Goal: Book appointment/travel/reservation

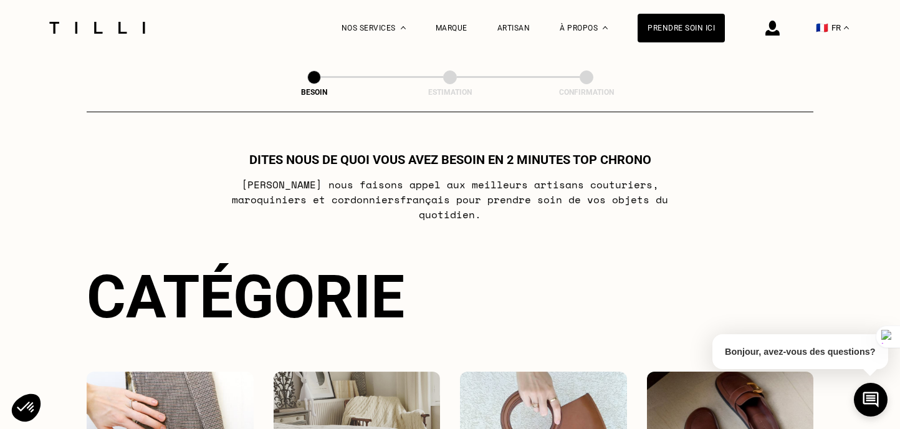
click at [627, 244] on div "Dites nous de quoi vous avez besoin en 2 minutes top chrono Chez Tilli nous fai…" at bounding box center [450, 373] width 726 height 443
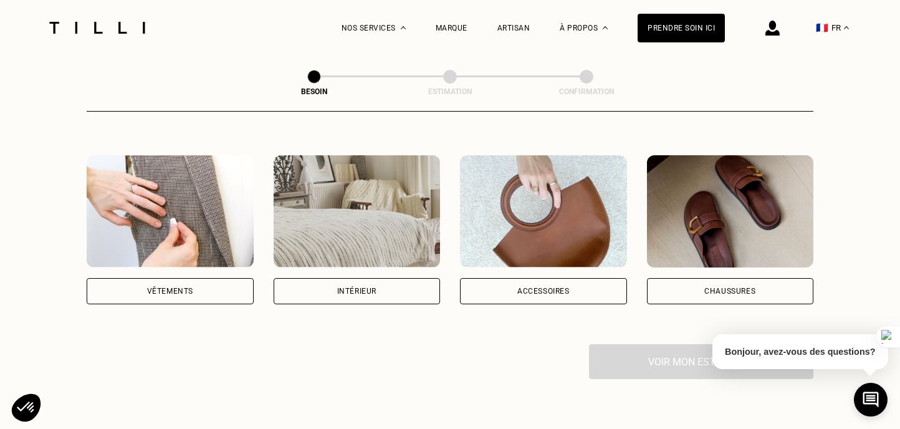
scroll to position [216, 0]
click at [171, 219] on img at bounding box center [170, 212] width 167 height 112
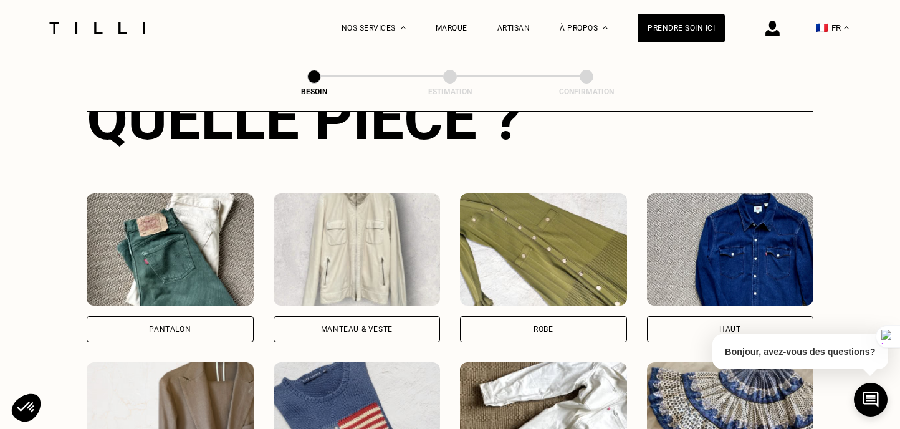
click at [211, 316] on div "Pantalon" at bounding box center [170, 329] width 167 height 26
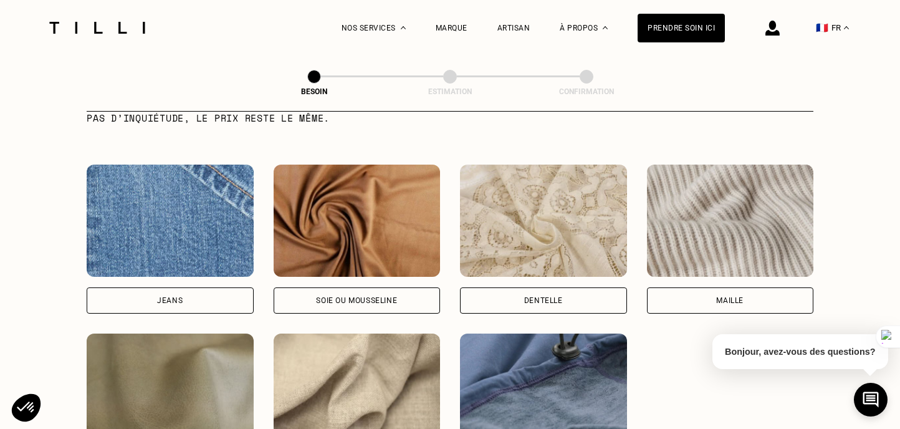
scroll to position [1270, 0]
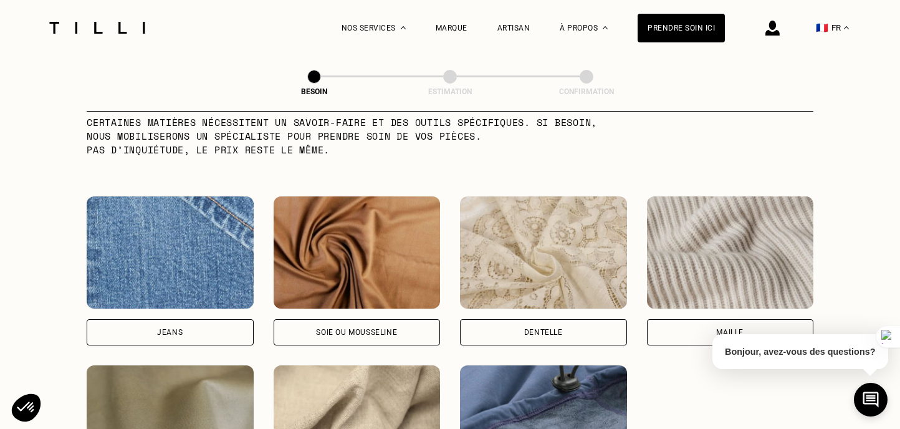
click at [209, 326] on div "Jeans" at bounding box center [170, 332] width 167 height 26
select select "FR"
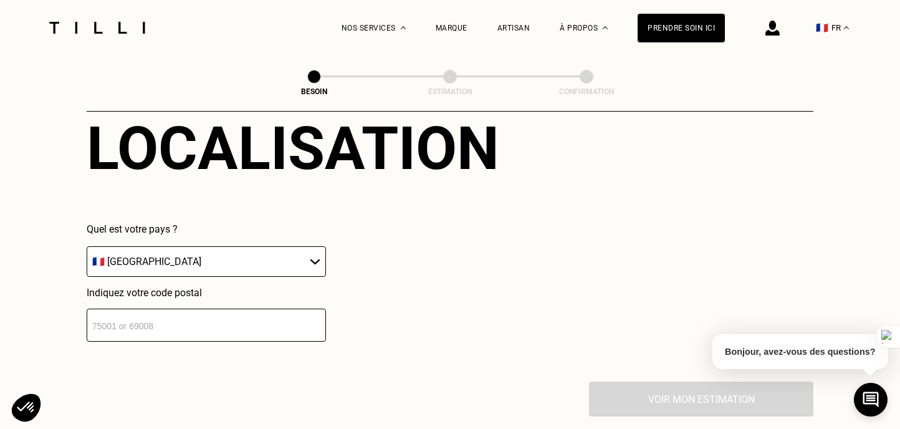
scroll to position [1774, 0]
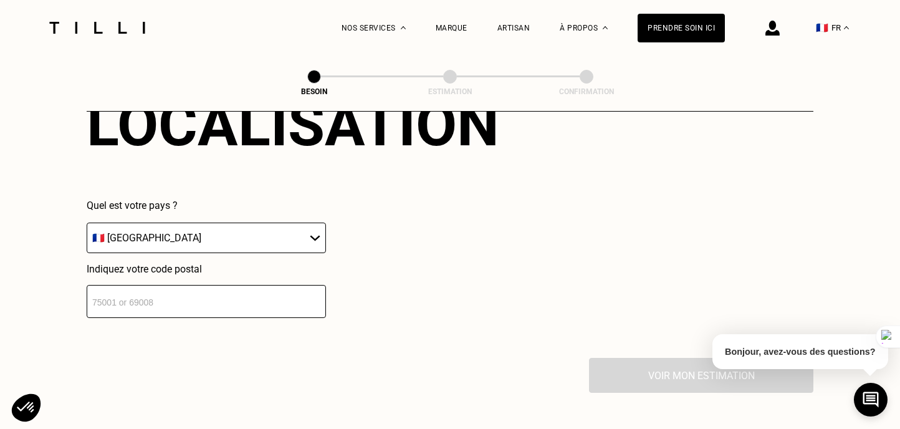
click at [198, 303] on input "number" at bounding box center [206, 301] width 239 height 33
type input "75019"
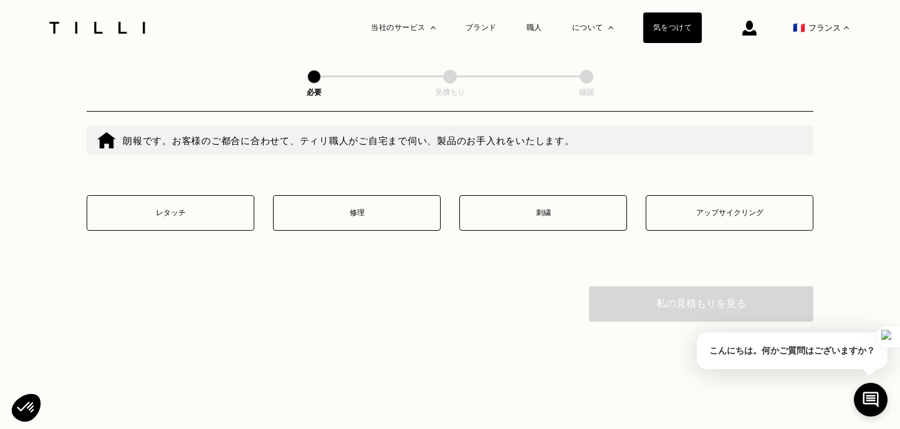
scroll to position [2204, 0]
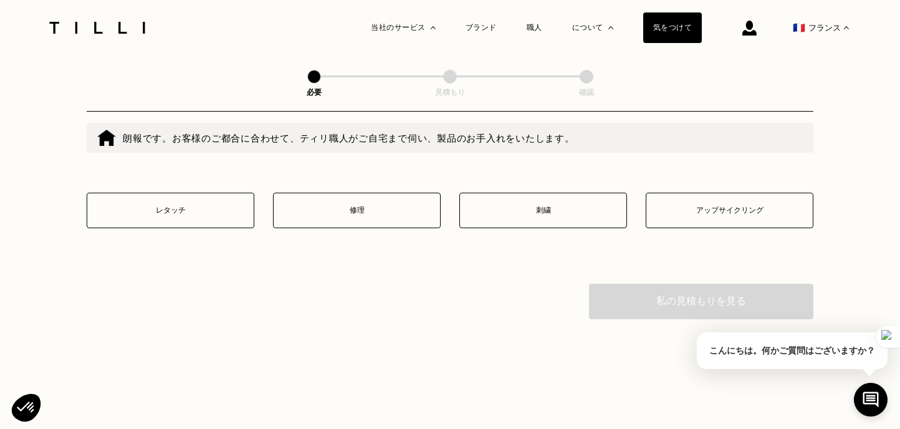
click at [405, 228] on button "修理" at bounding box center [357, 211] width 168 height 36
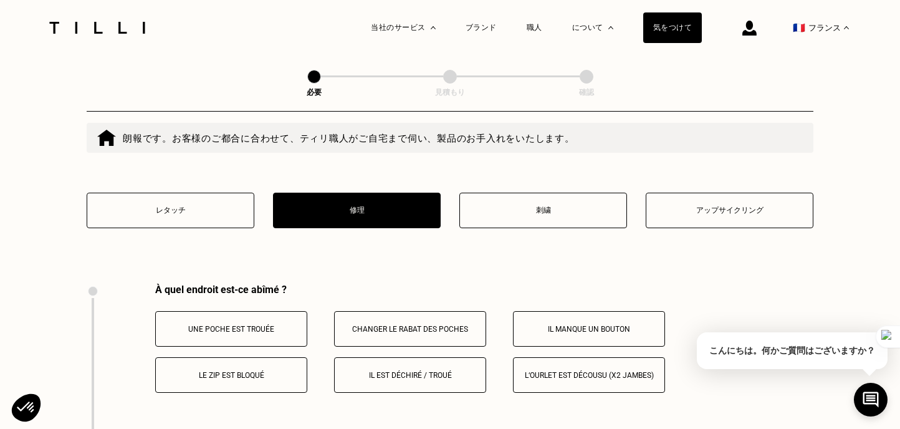
click at [385, 228] on button "修理" at bounding box center [357, 211] width 168 height 36
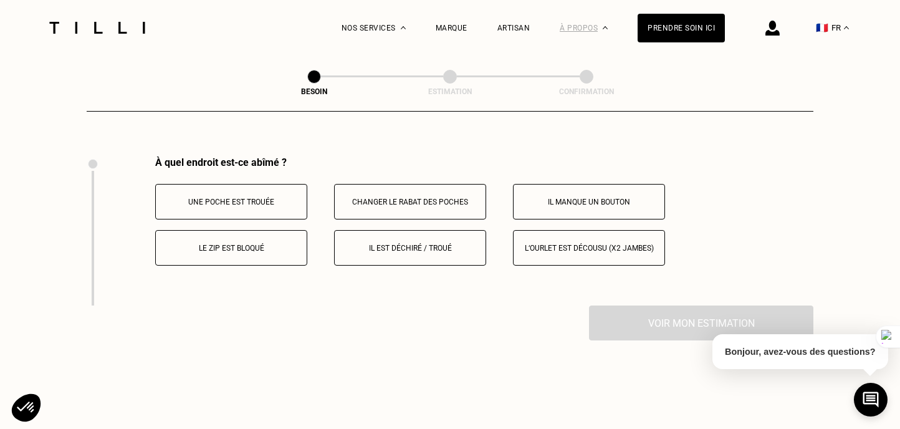
scroll to position [2399, 0]
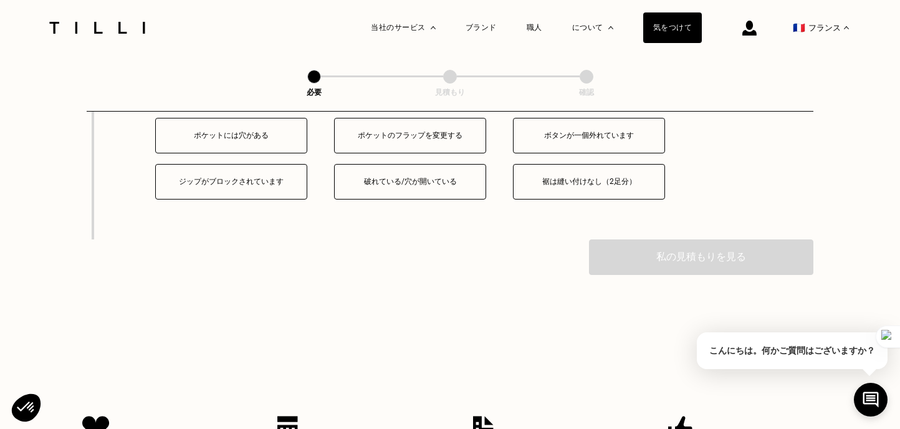
click at [258, 186] on font "ジップがブロックされています" at bounding box center [231, 181] width 105 height 9
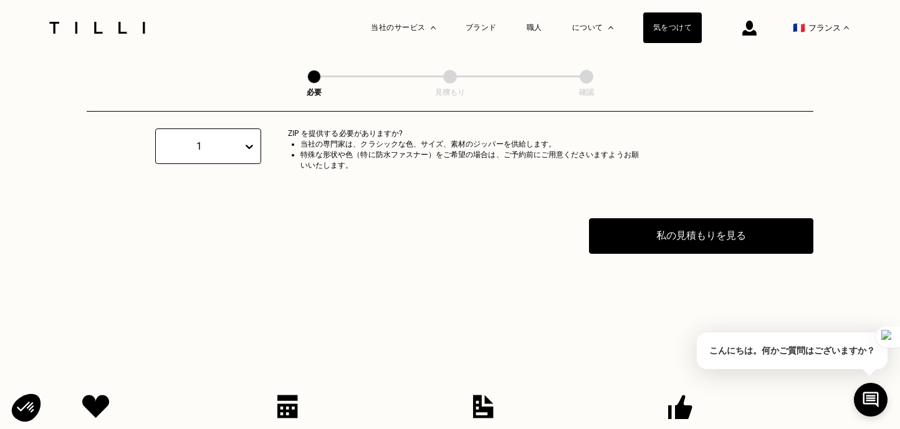
scroll to position [2551, 0]
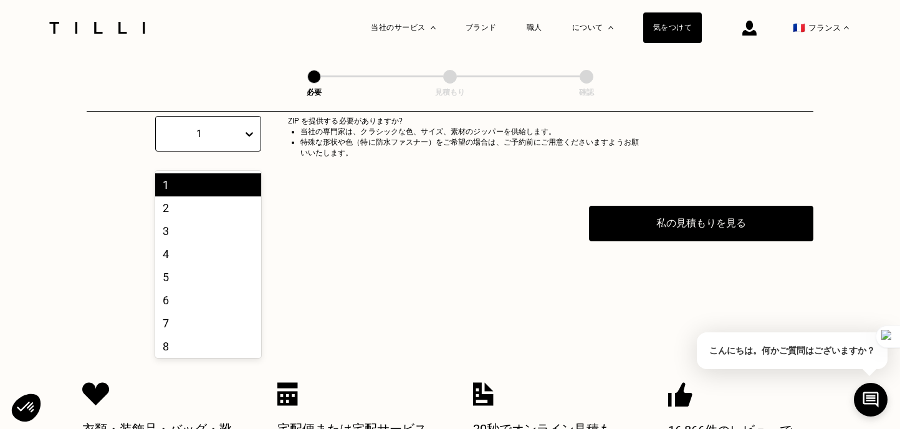
click at [247, 136] on icon at bounding box center [248, 134] width 7 height 4
click at [290, 206] on div "ジッパーは何個ありますか？ 1 ZIP を提供する必要がありますか? 当社の専門家は、クラシックな色、サイズ、素材のジッパーを供給します。 特殊な形状や色（特…" at bounding box center [363, 146] width 553 height 118
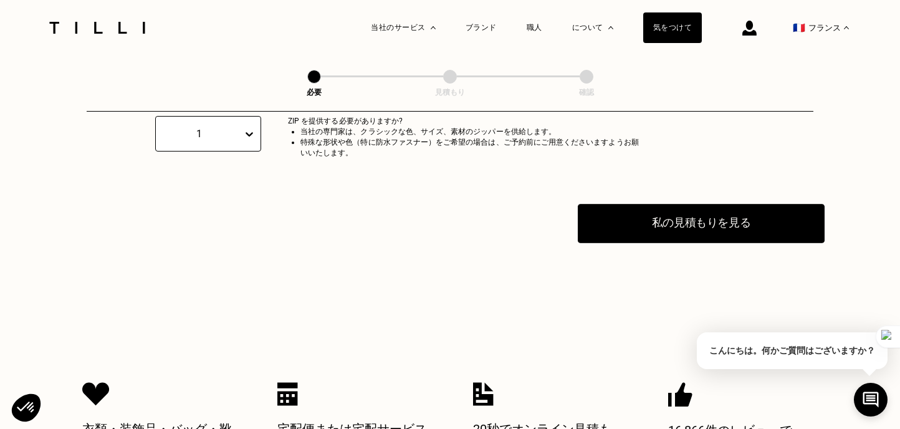
click at [614, 243] on button "私の見積もりを見る" at bounding box center [701, 223] width 247 height 39
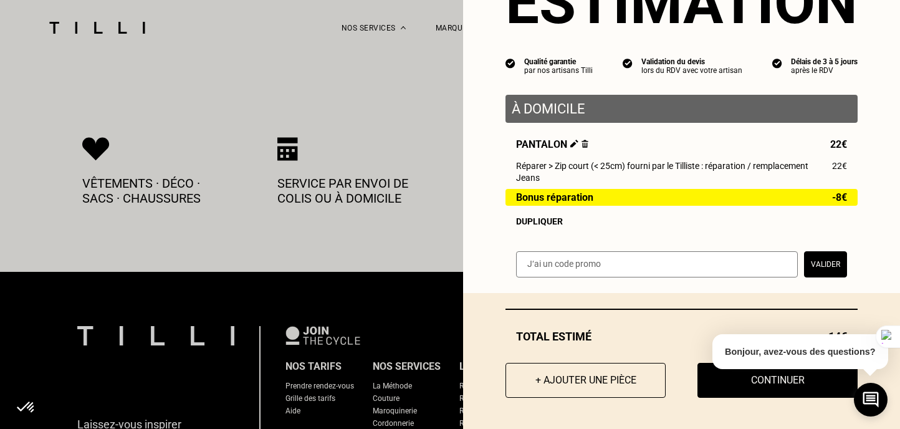
scroll to position [2749, 0]
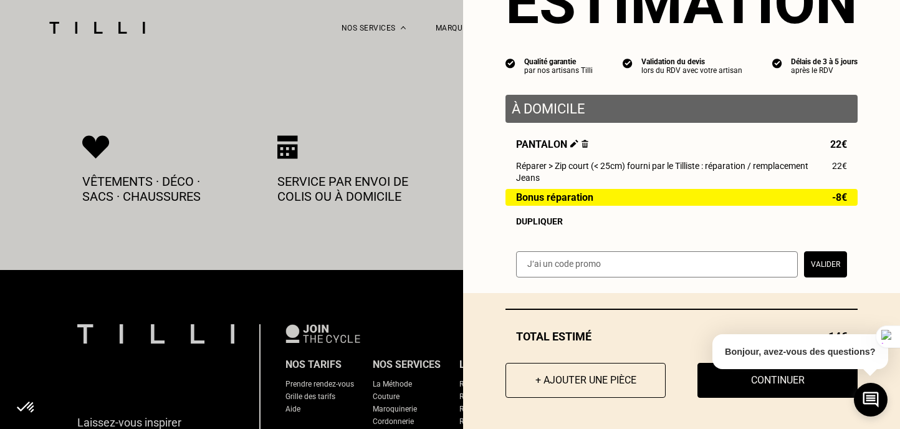
click at [682, 345] on div "Total estimé 14€ + [PERSON_NAME] une pièce Continuer" at bounding box center [681, 361] width 437 height 136
click at [626, 375] on button "+ Ajouter une pièce" at bounding box center [585, 380] width 176 height 39
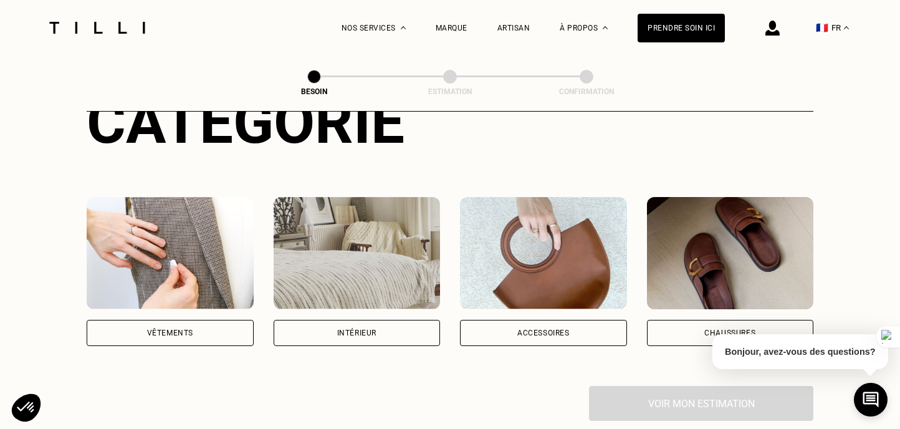
scroll to position [257, 0]
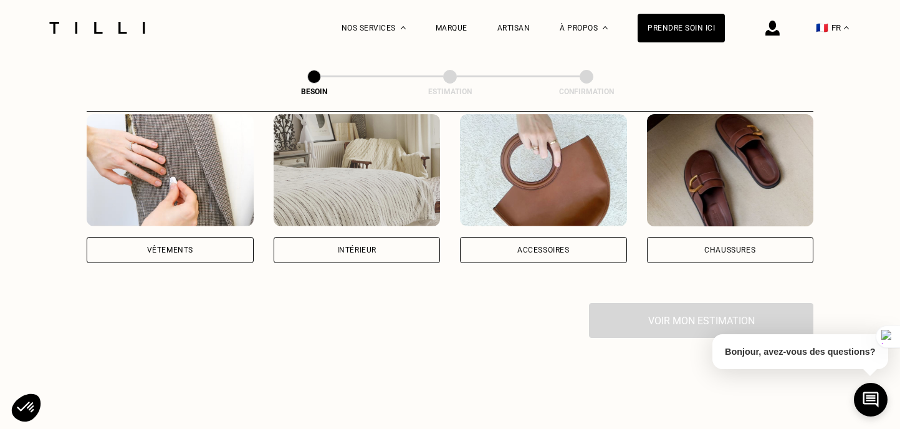
click at [201, 237] on div "Vêtements" at bounding box center [170, 250] width 167 height 26
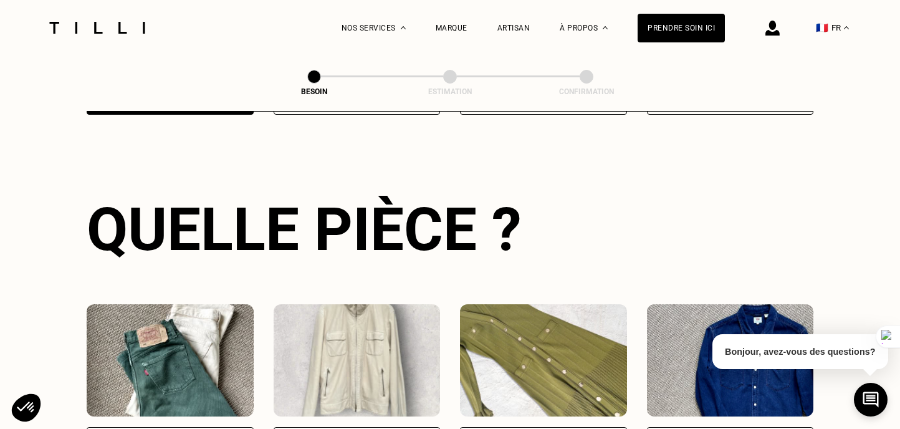
scroll to position [503, 0]
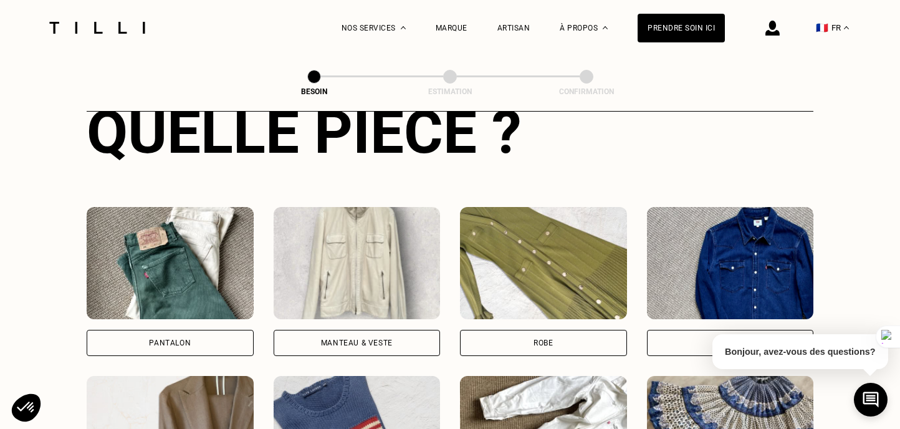
click at [147, 265] on img at bounding box center [170, 263] width 167 height 112
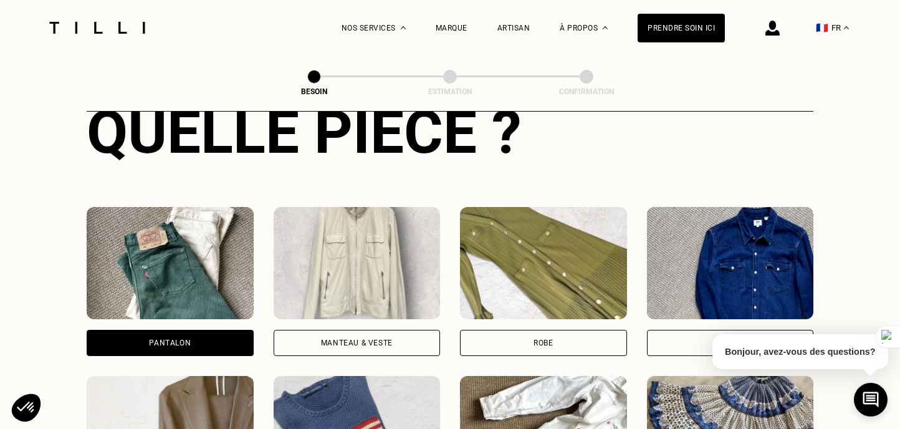
click at [153, 293] on img at bounding box center [170, 263] width 167 height 112
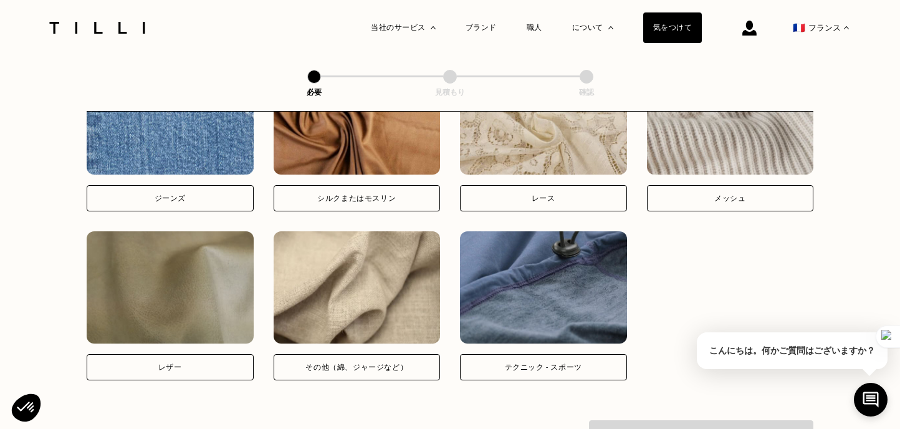
scroll to position [1427, 0]
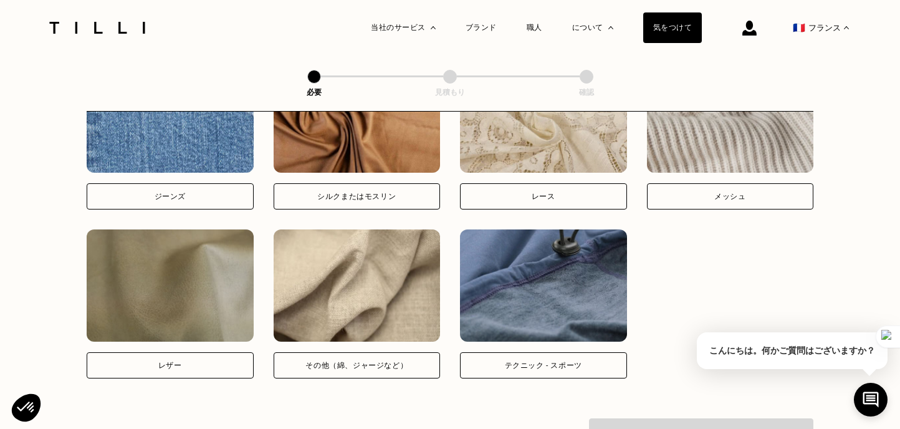
click at [397, 369] on font "その他（綿、ジャージなど）" at bounding box center [356, 365] width 102 height 9
select select "FR"
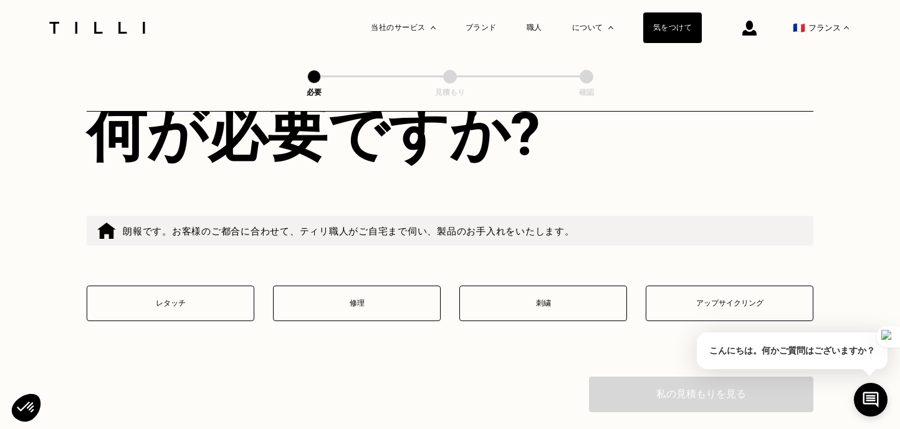
scroll to position [2192, 0]
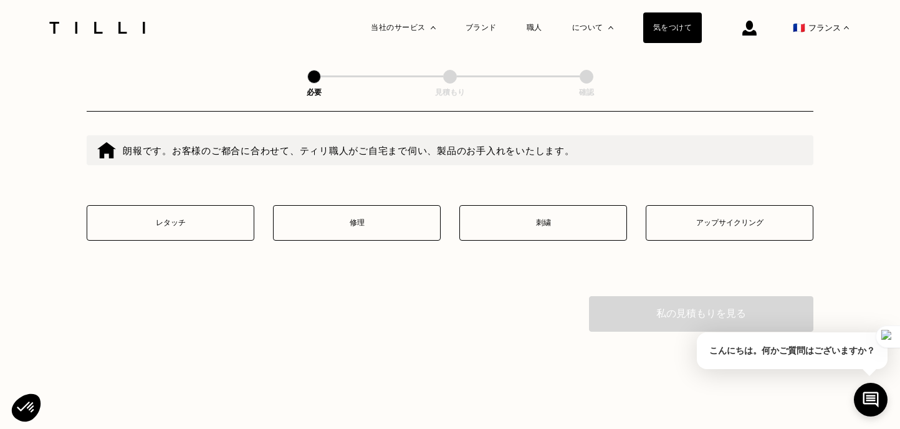
click at [340, 240] on button "修理" at bounding box center [357, 223] width 168 height 36
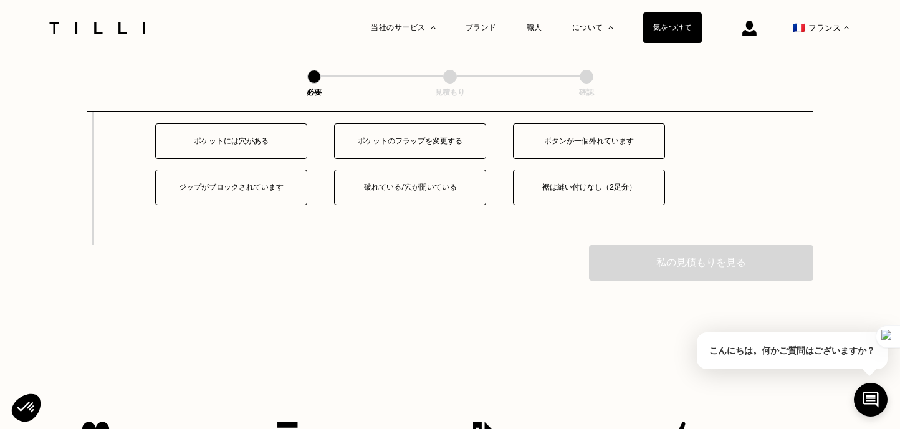
scroll to position [2399, 0]
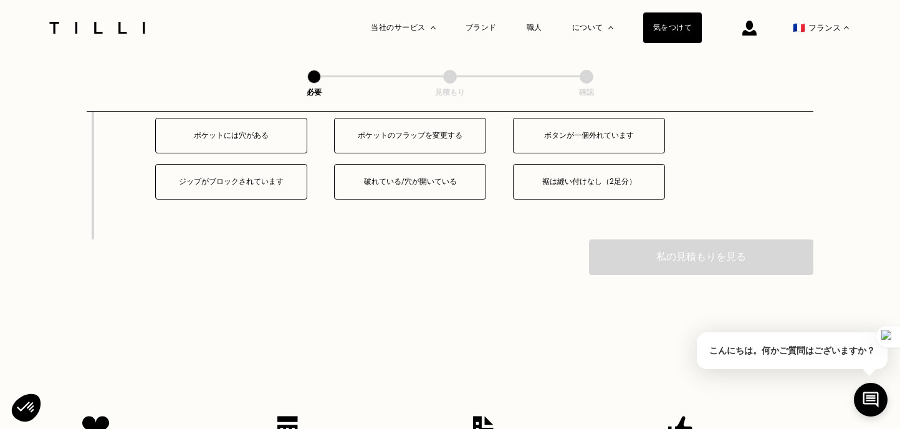
click at [217, 186] on font "ジップがブロックされています" at bounding box center [231, 181] width 105 height 9
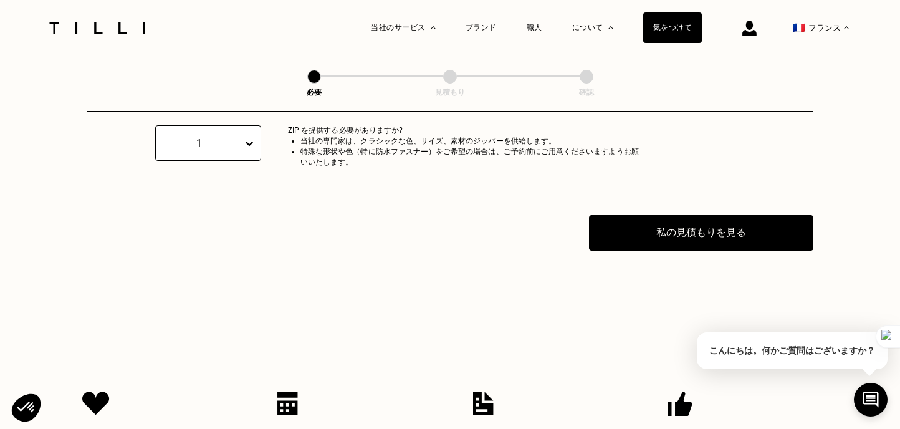
scroll to position [2551, 0]
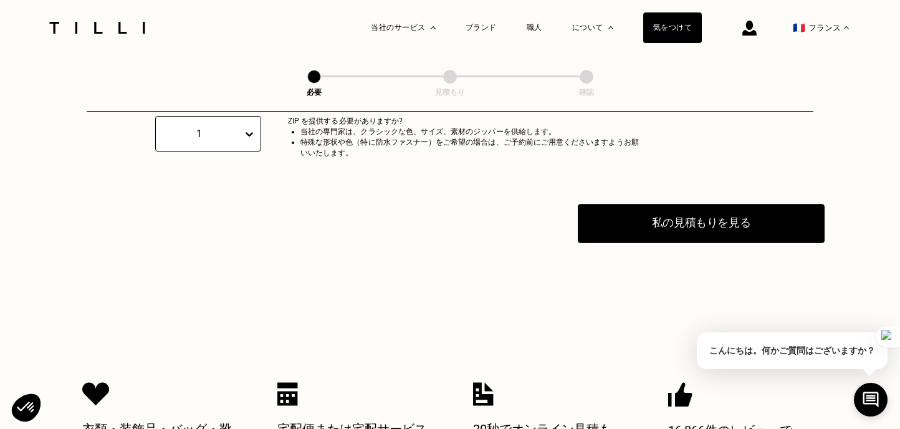
click at [649, 243] on button "私の見積もりを見る" at bounding box center [701, 223] width 247 height 39
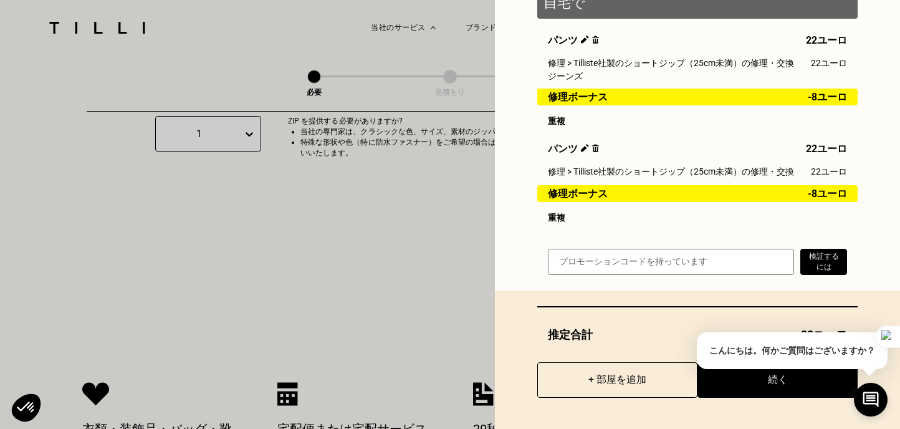
scroll to position [222, 0]
click at [731, 378] on div "X こんにちは。何かご質問はございますか？" at bounding box center [792, 348] width 191 height 60
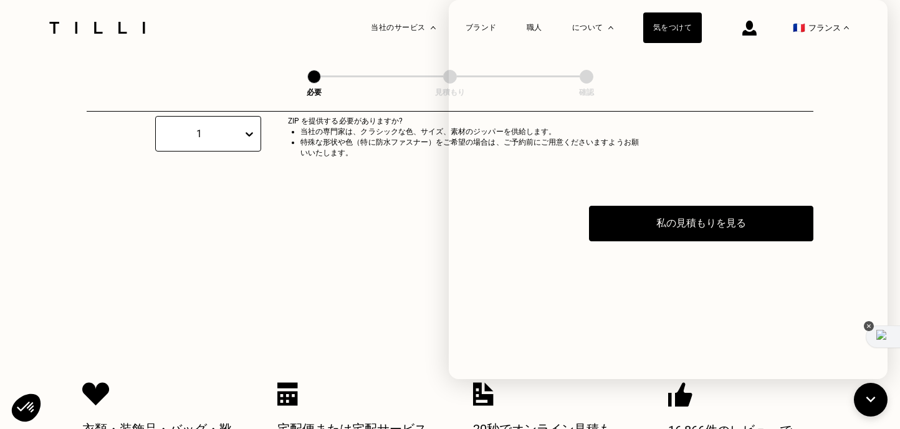
click at [882, 338] on img at bounding box center [883, 337] width 14 height 14
click at [868, 326] on icon "クローズサークル" at bounding box center [868, 326] width 10 height 10
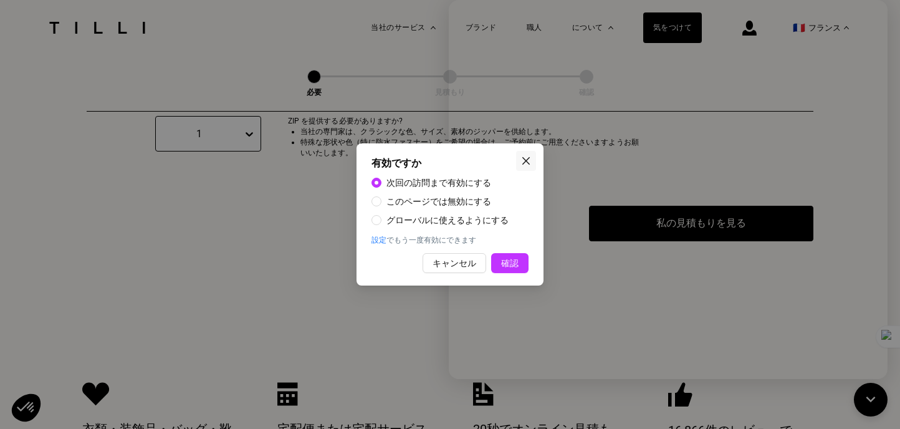
click at [528, 156] on icon "近い" at bounding box center [526, 161] width 10 height 10
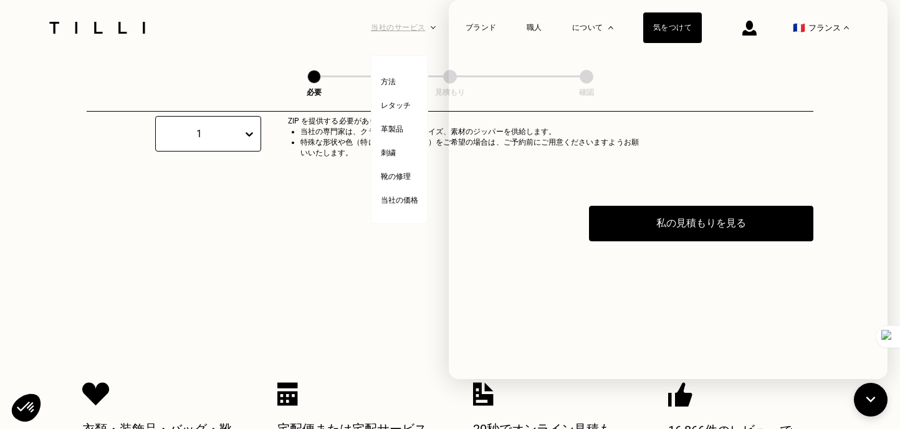
click at [435, 32] on div "当社のサービス" at bounding box center [403, 27] width 65 height 55
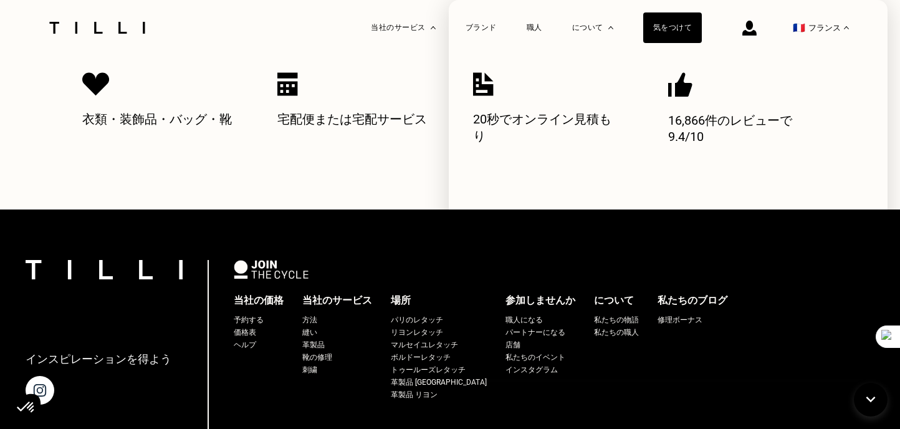
scroll to position [2815, 0]
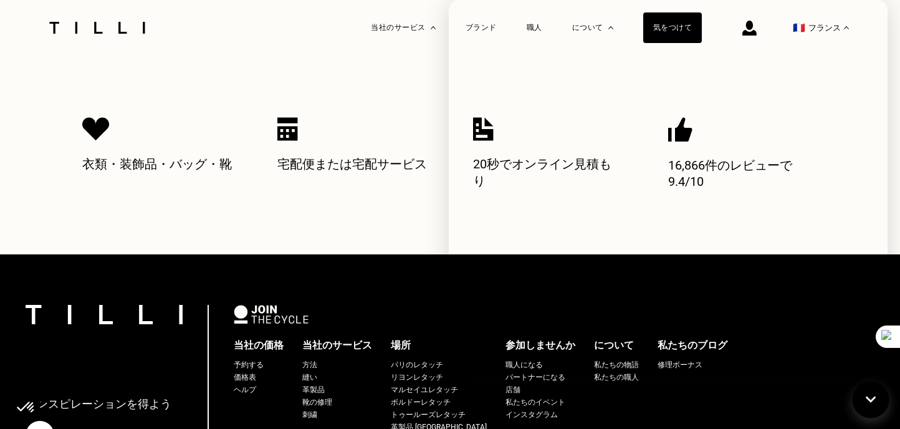
click at [867, 402] on icon at bounding box center [870, 399] width 21 height 33
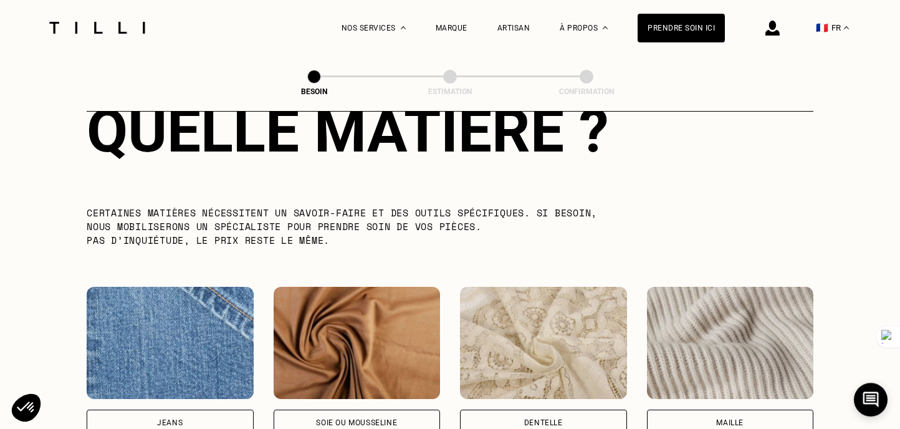
scroll to position [1136, 0]
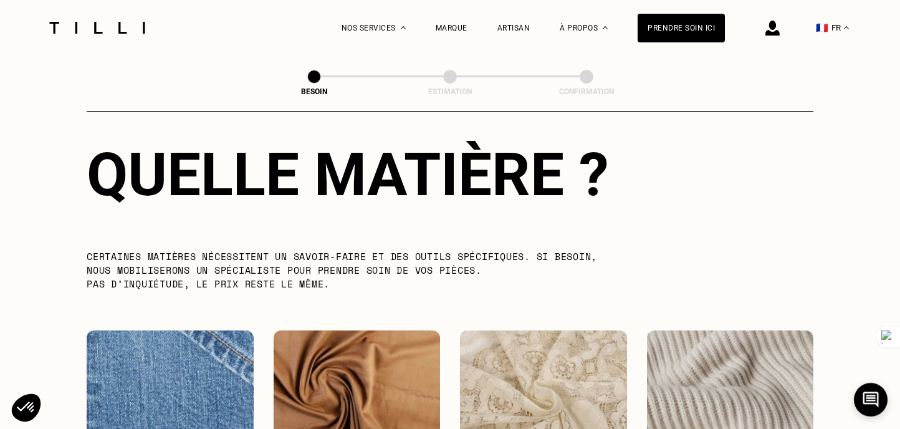
click at [677, 118] on div "Quelle matière ? Certaines matières nécessitent un savoir-faire et des outils s…" at bounding box center [450, 394] width 726 height 588
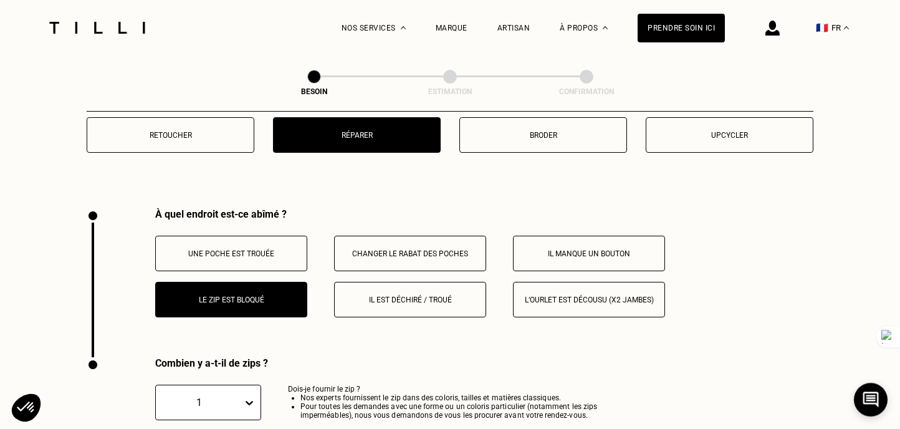
scroll to position [2513, 0]
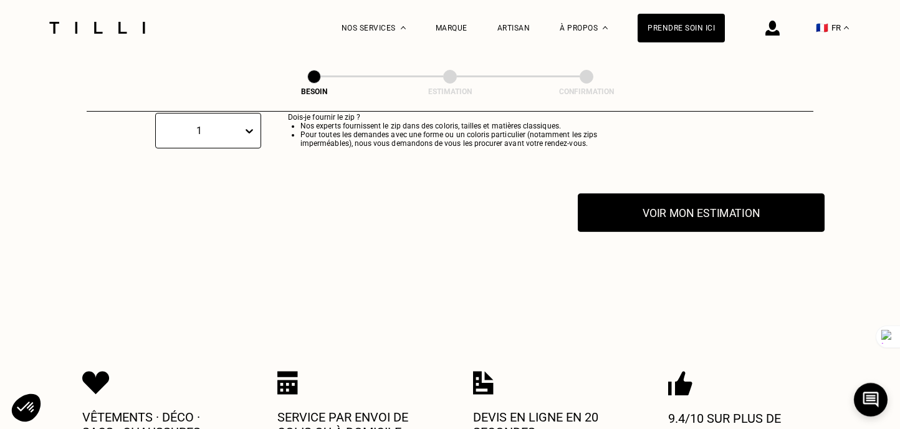
click at [667, 204] on button "Voir mon estimation" at bounding box center [701, 212] width 247 height 39
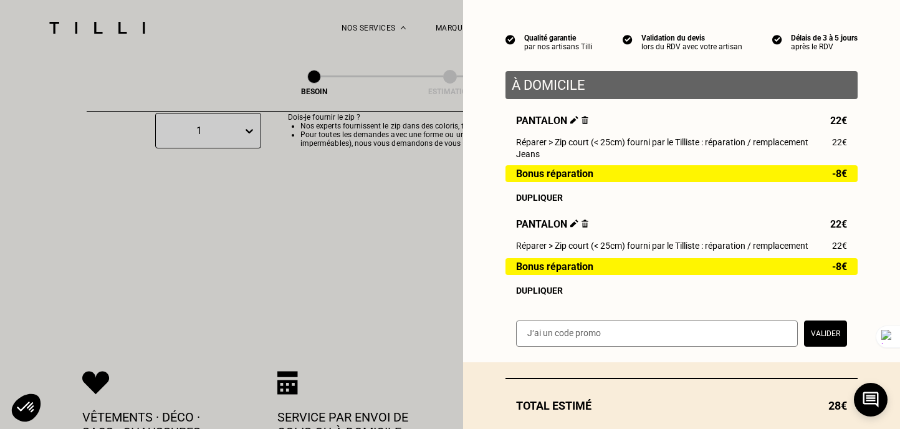
scroll to position [167, 0]
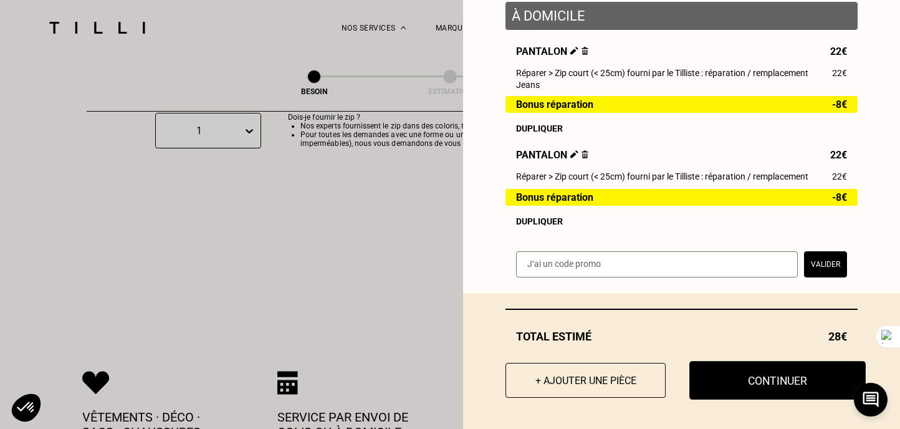
click at [729, 384] on button "Continuer" at bounding box center [777, 380] width 176 height 39
select select "FR"
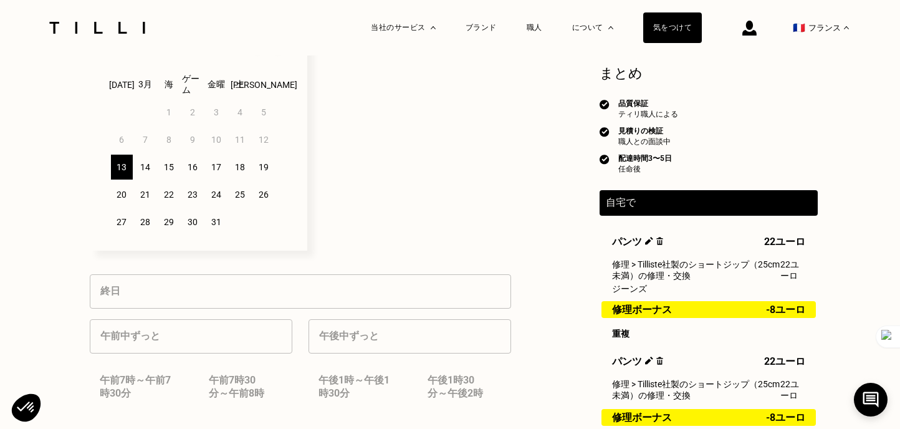
scroll to position [383, 0]
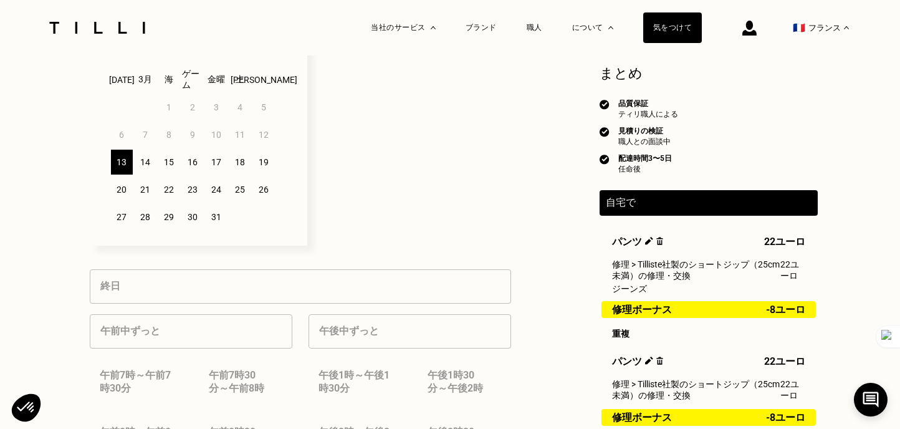
click at [390, 213] on p "できるだけ早く予約を取るには、複数の日付と時間帯を選択してください。" at bounding box center [409, 131] width 204 height 228
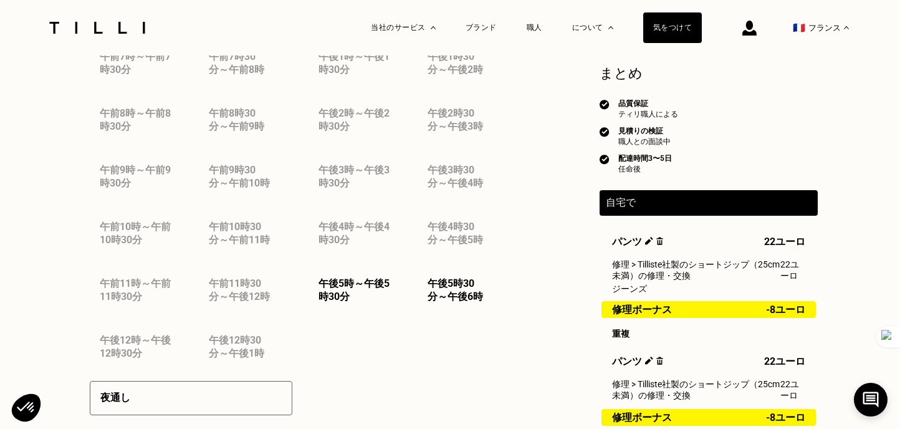
scroll to position [705, 0]
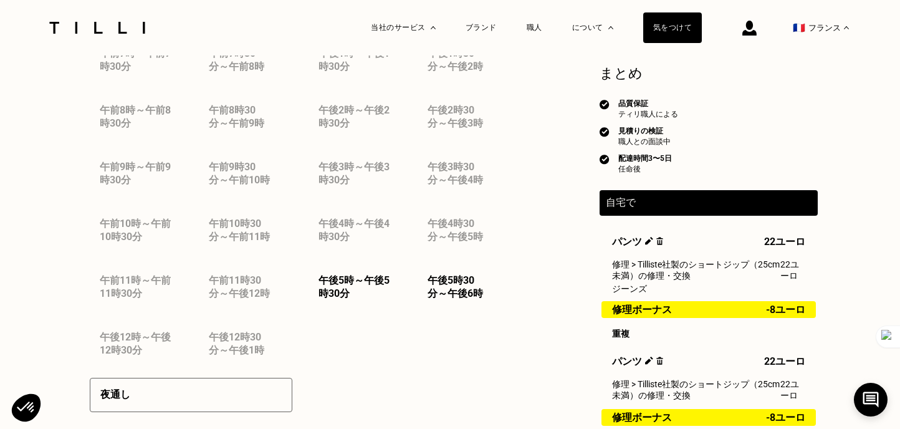
click at [357, 286] on font "～" at bounding box center [359, 280] width 10 height 12
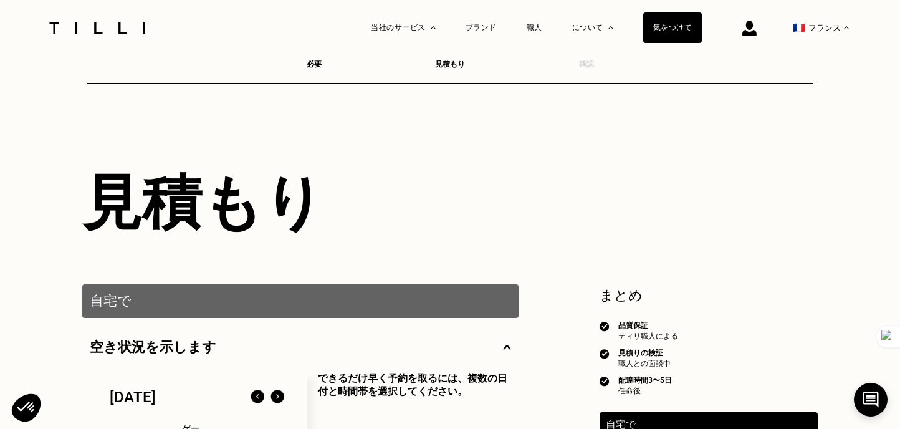
scroll to position [0, 0]
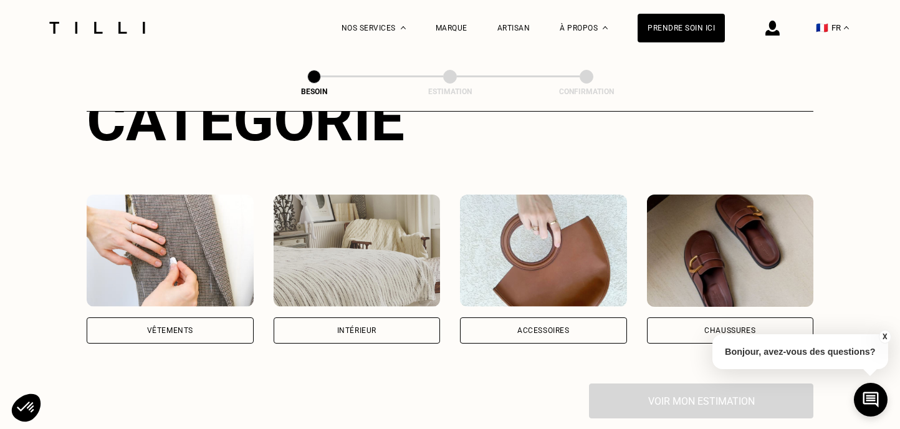
scroll to position [562, 0]
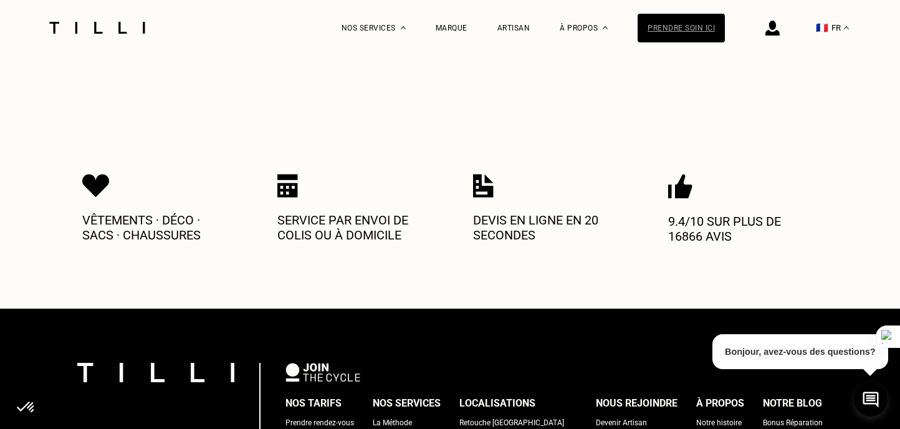
click at [679, 22] on div "Prendre soin ici" at bounding box center [680, 28] width 87 height 29
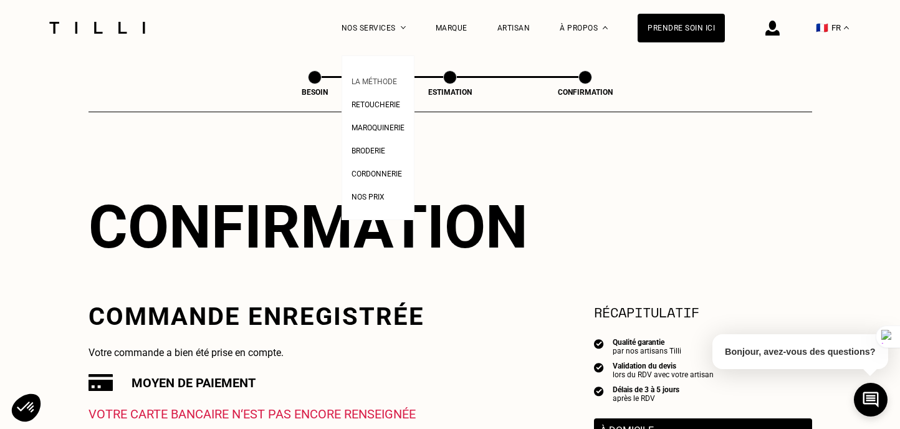
click at [368, 80] on span "La Méthode" at bounding box center [373, 81] width 45 height 9
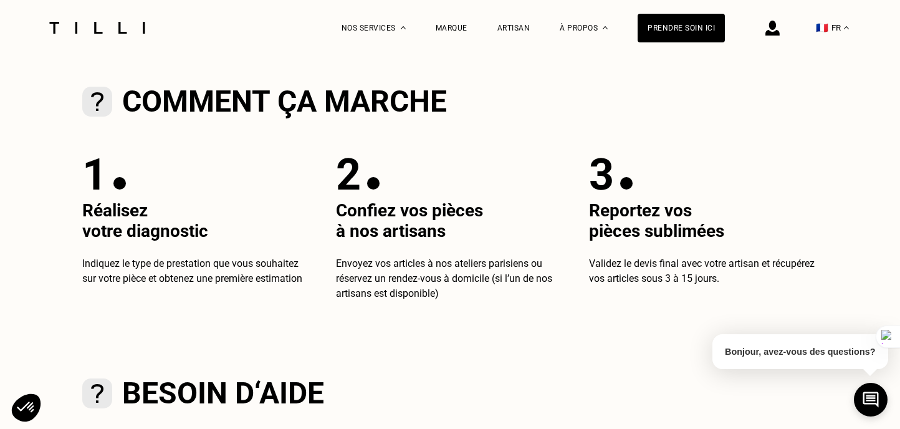
scroll to position [163, 0]
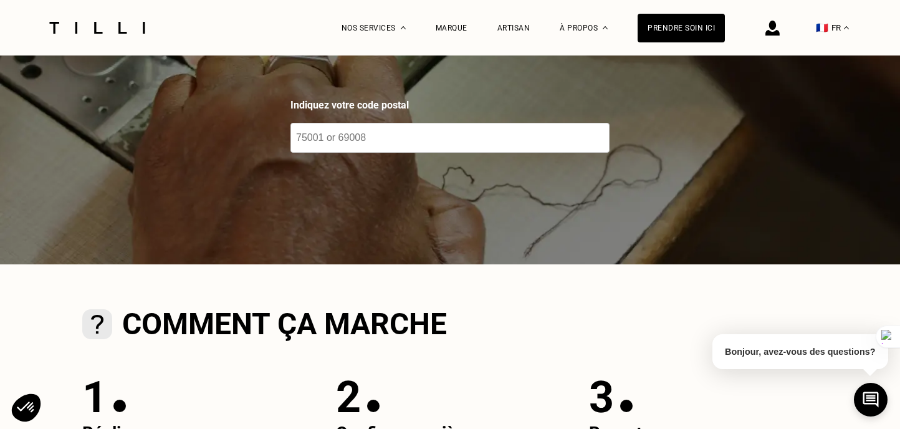
click at [325, 137] on input "number" at bounding box center [449, 138] width 319 height 30
type input "75019"
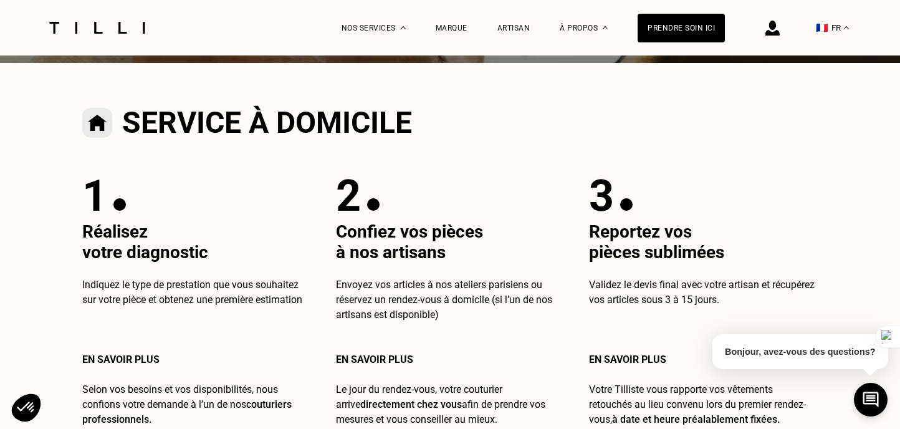
scroll to position [376, 0]
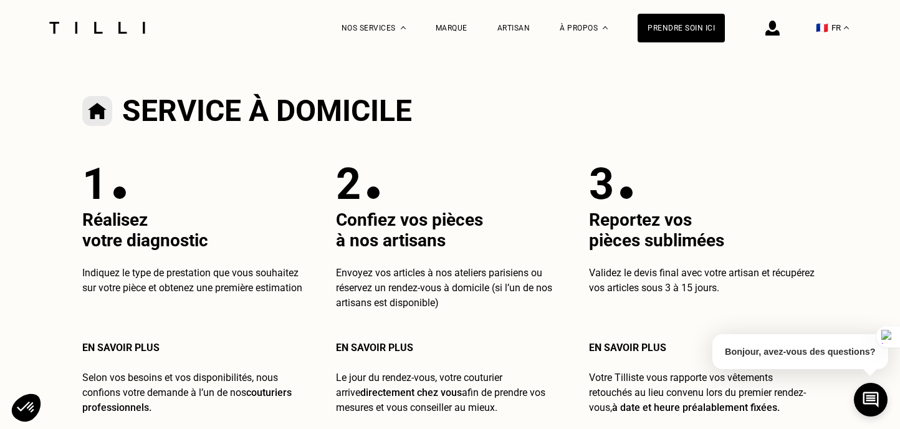
click at [830, 22] on button "🇫🇷 FR" at bounding box center [831, 27] width 45 height 55
click at [834, 81] on link "EN" at bounding box center [839, 88] width 17 height 16
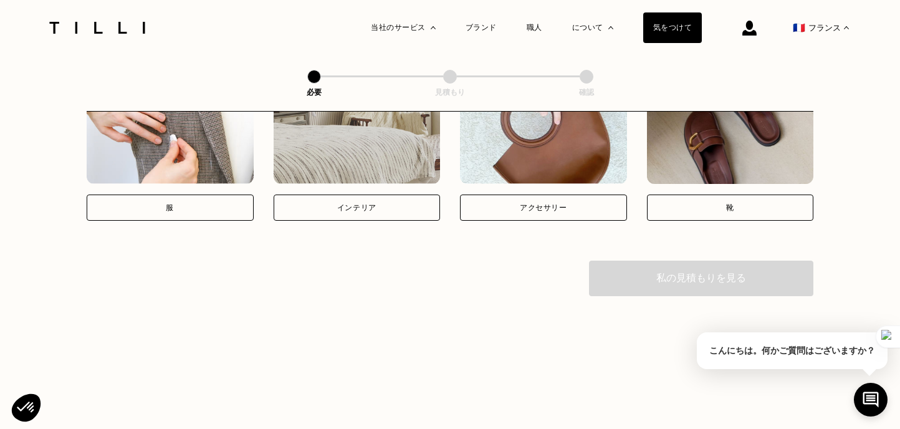
scroll to position [274, 0]
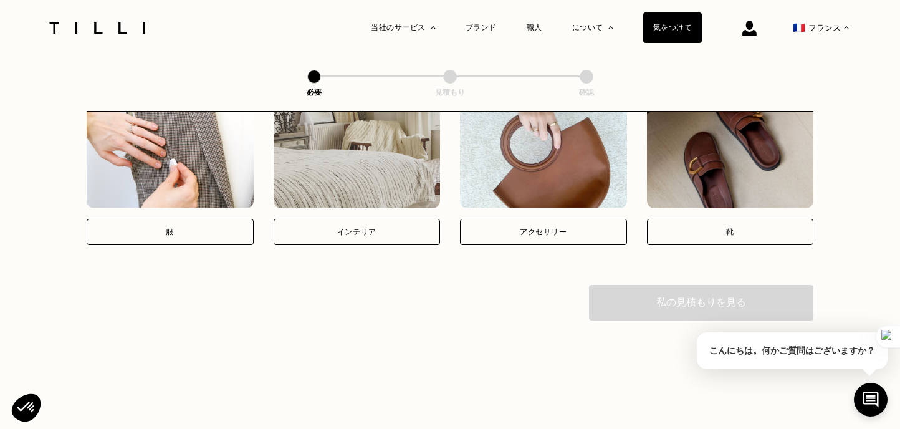
click at [212, 242] on div "服" at bounding box center [170, 232] width 167 height 26
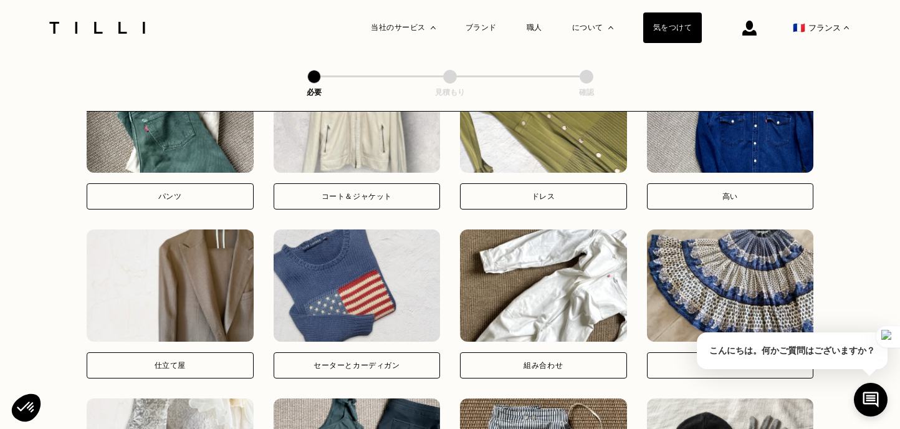
scroll to position [606, 0]
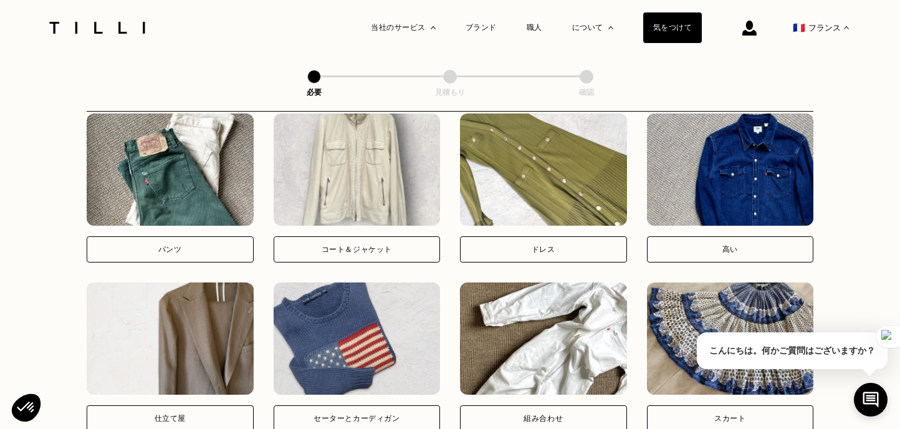
click at [155, 262] on div "パンツ" at bounding box center [170, 249] width 167 height 26
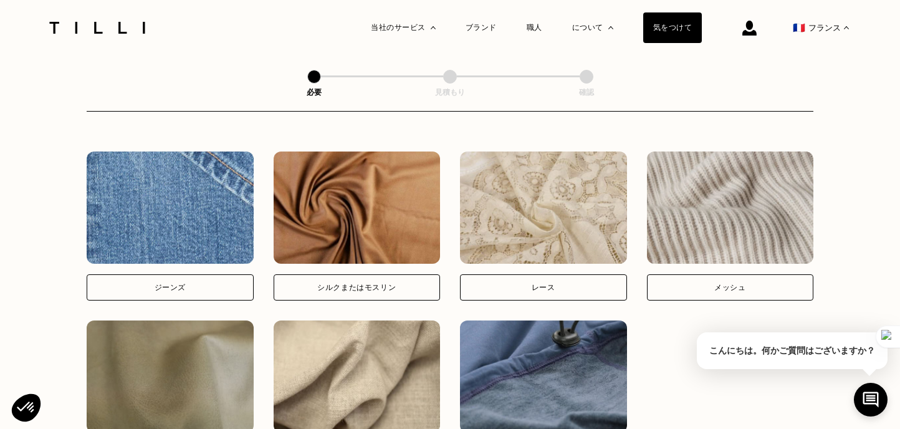
scroll to position [1443, 0]
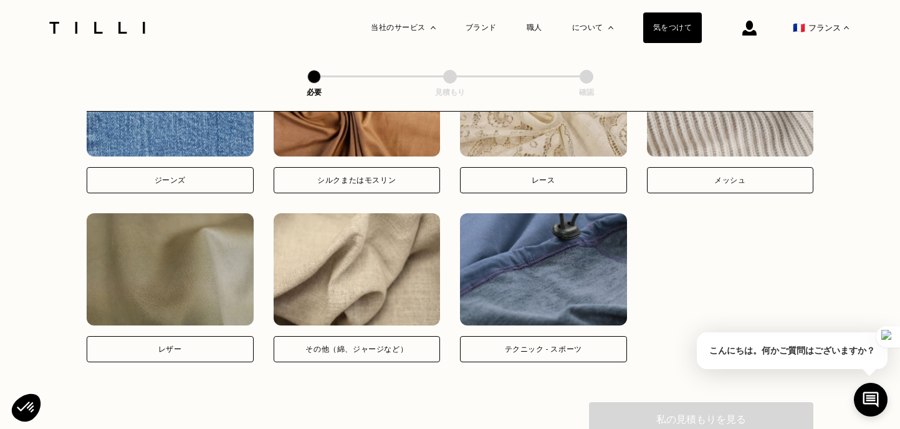
click at [153, 156] on img at bounding box center [170, 100] width 167 height 112
select select "FR"
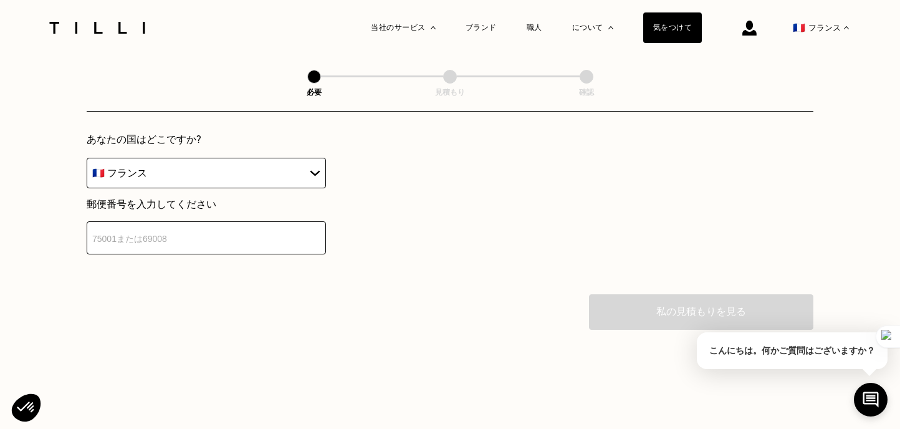
scroll to position [1863, 0]
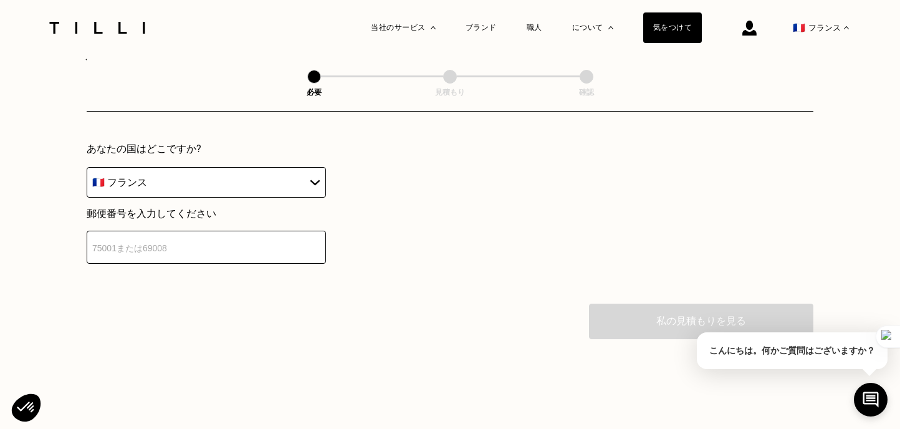
click at [202, 264] on input "number" at bounding box center [206, 247] width 239 height 33
type input "75019"
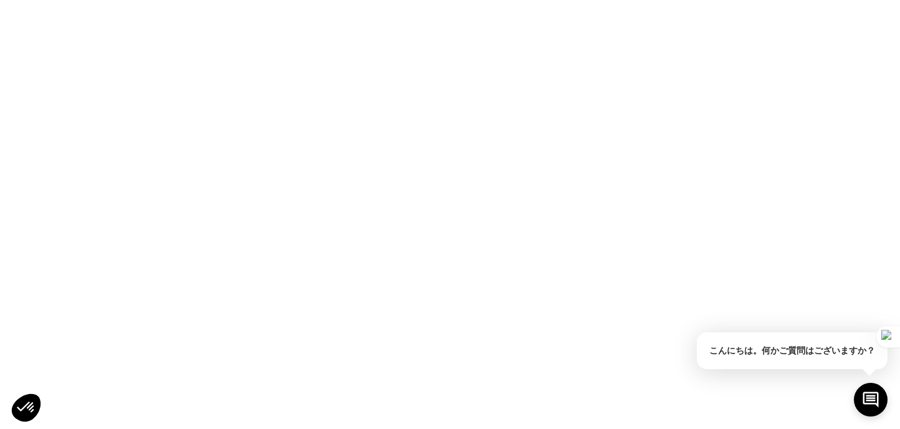
scroll to position [0, 0]
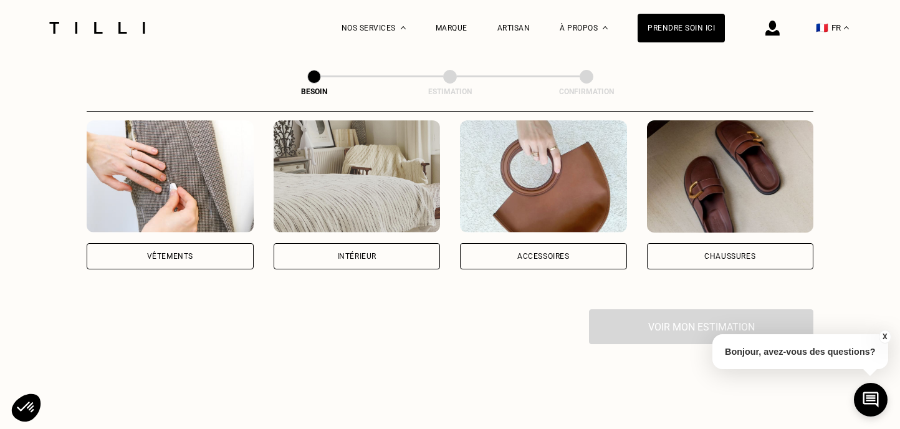
scroll to position [132, 0]
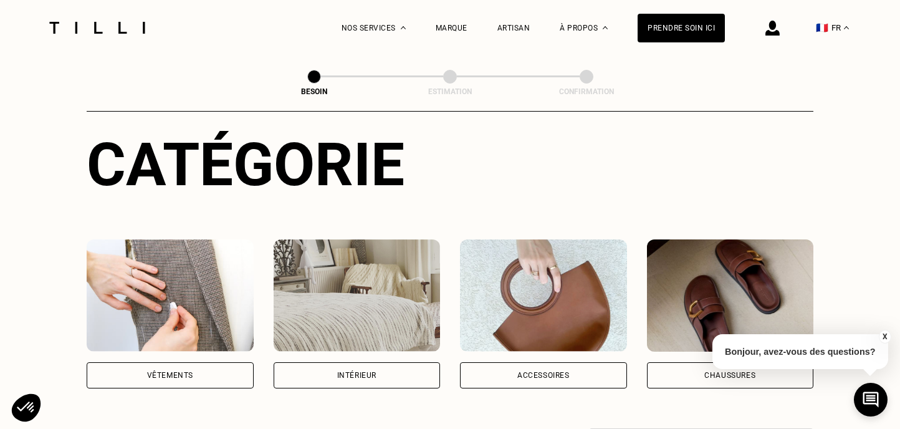
click at [228, 283] on img at bounding box center [170, 295] width 167 height 112
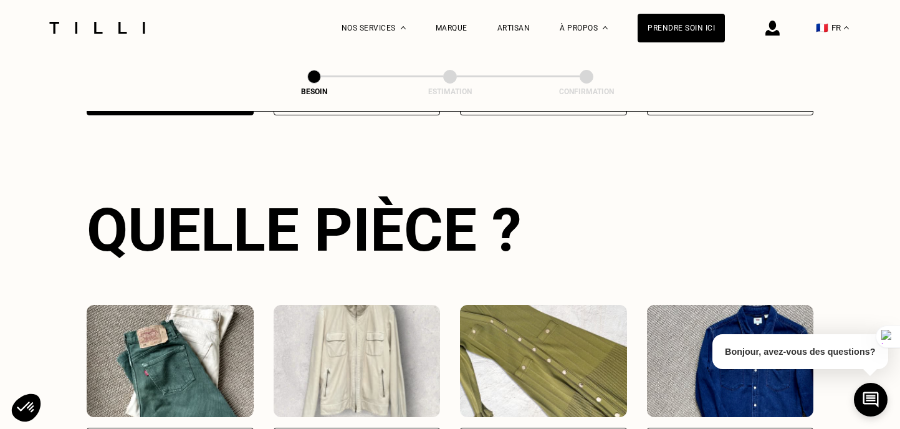
scroll to position [406, 0]
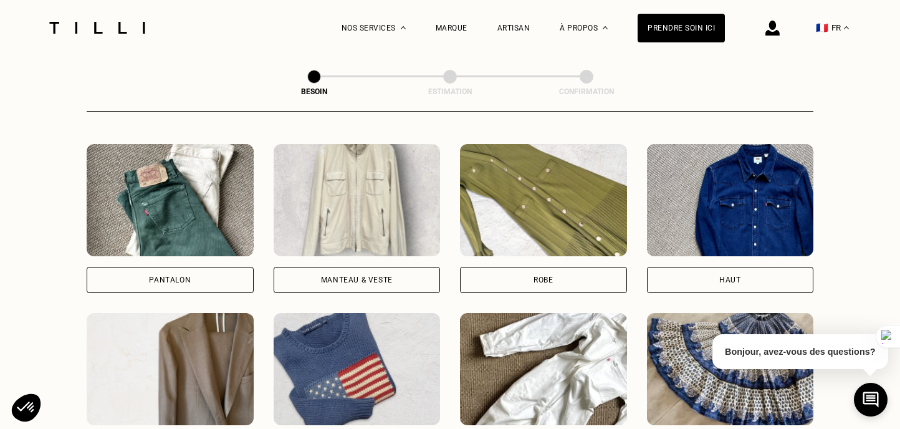
click at [169, 207] on img at bounding box center [170, 200] width 167 height 112
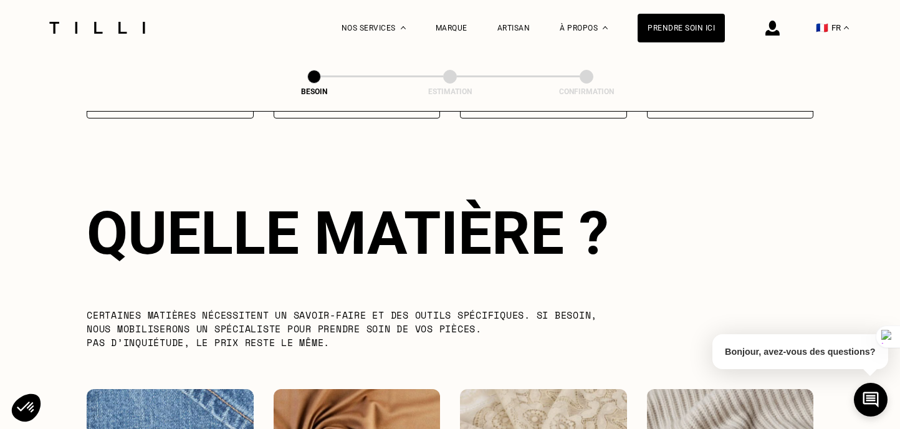
scroll to position [1082, 0]
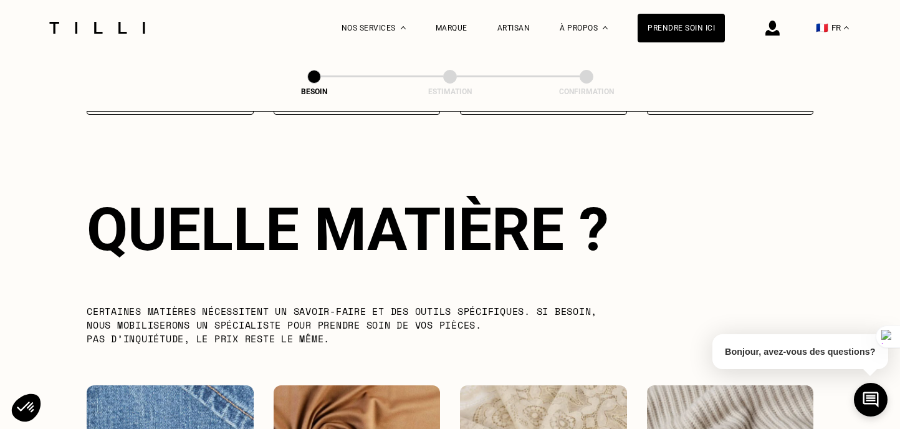
select select "FR"
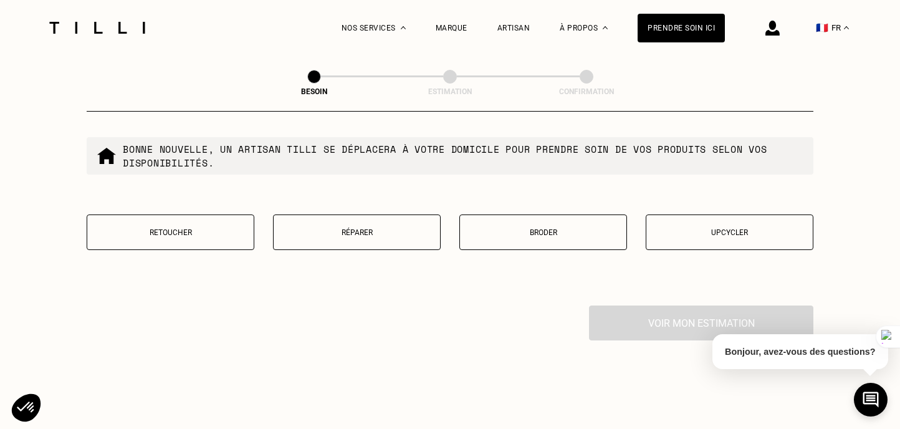
scroll to position [2142, 0]
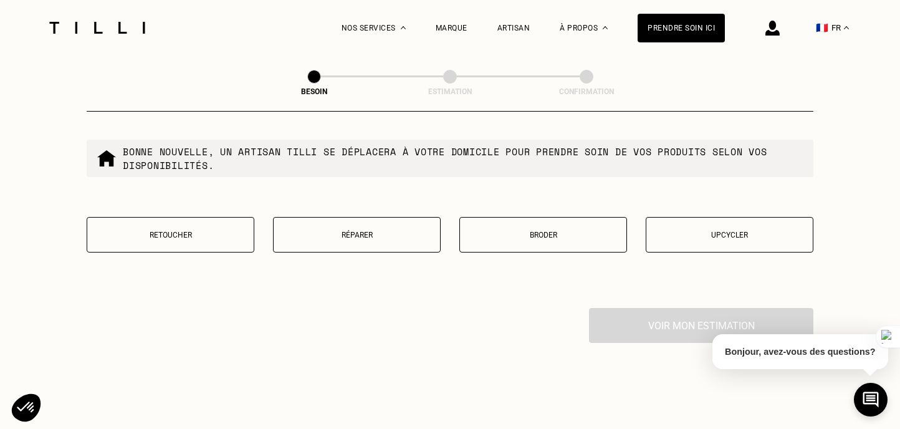
click at [309, 232] on button "Réparer" at bounding box center [357, 235] width 168 height 36
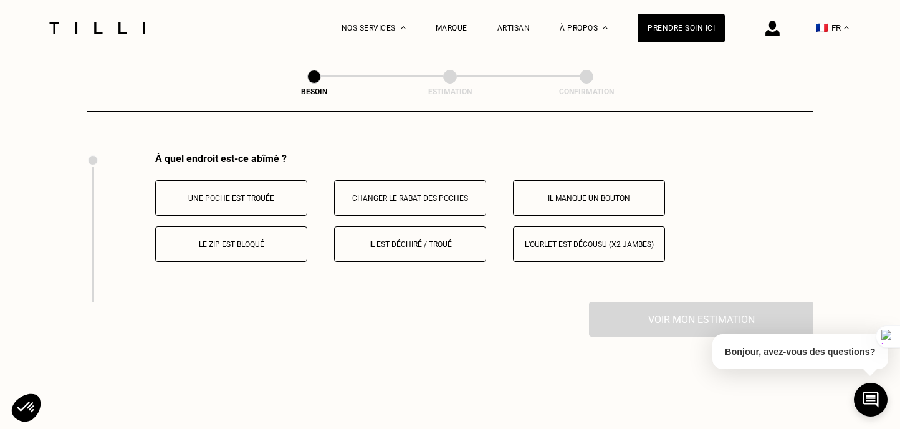
scroll to position [2298, 0]
drag, startPoint x: 238, startPoint y: 226, endPoint x: 242, endPoint y: 255, distance: 29.5
click at [238, 226] on button "Le zip est bloqué" at bounding box center [231, 244] width 152 height 36
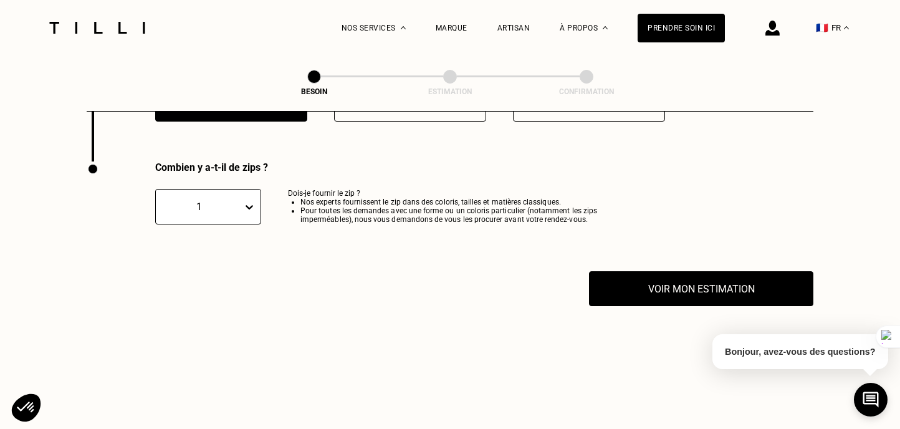
scroll to position [2447, 0]
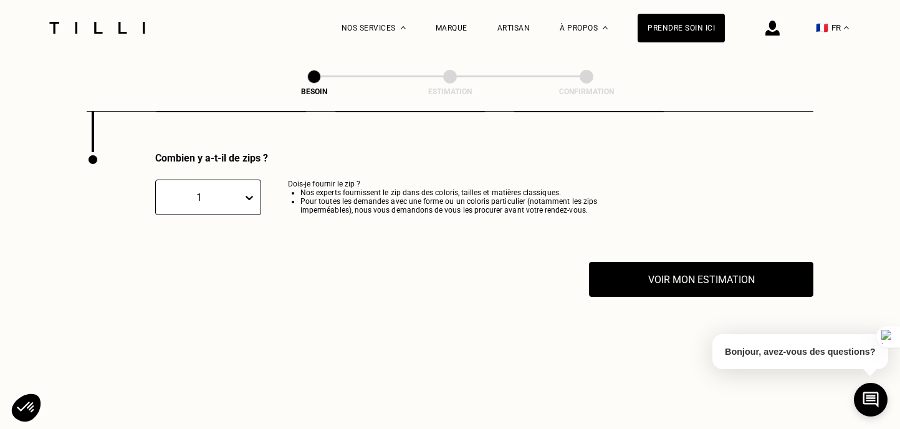
click at [619, 248] on div "Combien y a-t-il de zips ? 1 Dois-je fournir le zip ? Nos experts fournissent l…" at bounding box center [363, 207] width 553 height 110
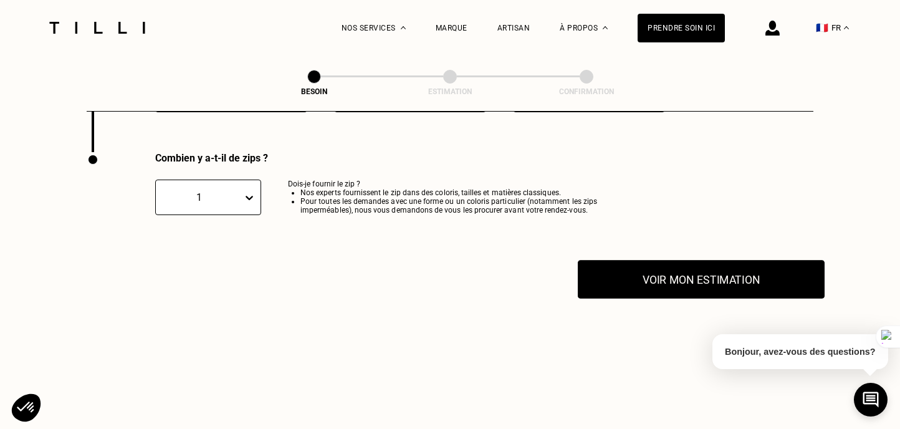
click at [633, 264] on button "Voir mon estimation" at bounding box center [701, 279] width 247 height 39
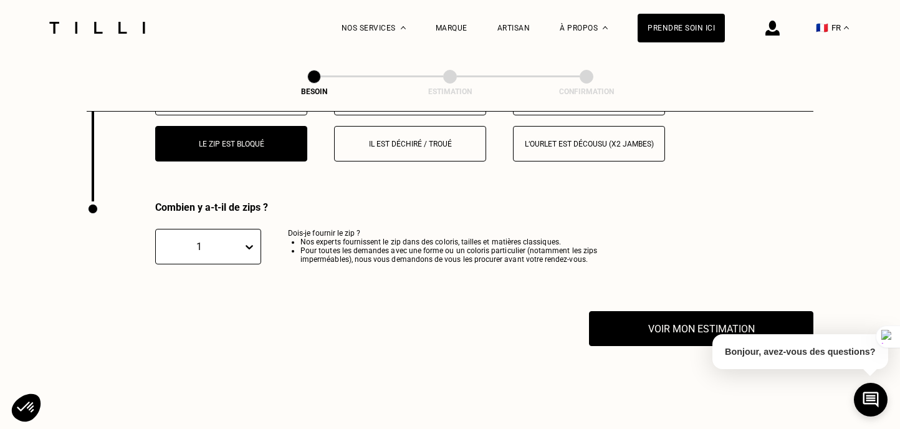
scroll to position [2394, 0]
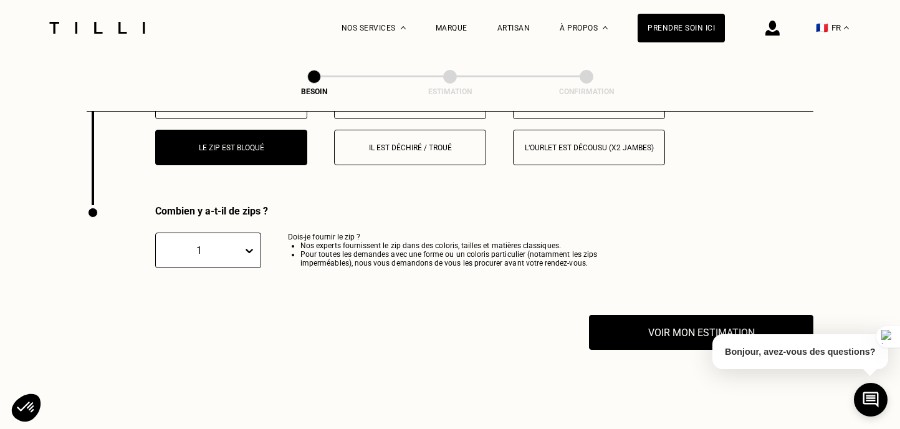
click at [784, 42] on div "🇫🇷 FR" at bounding box center [790, 27] width 130 height 55
click at [781, 41] on div "🇫🇷 FR" at bounding box center [790, 27] width 130 height 55
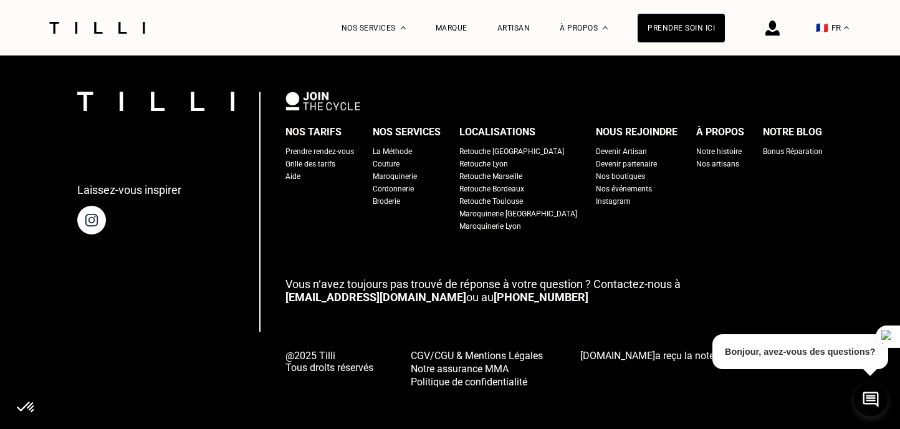
click at [483, 145] on div "Retouche [GEOGRAPHIC_DATA]" at bounding box center [511, 151] width 105 height 12
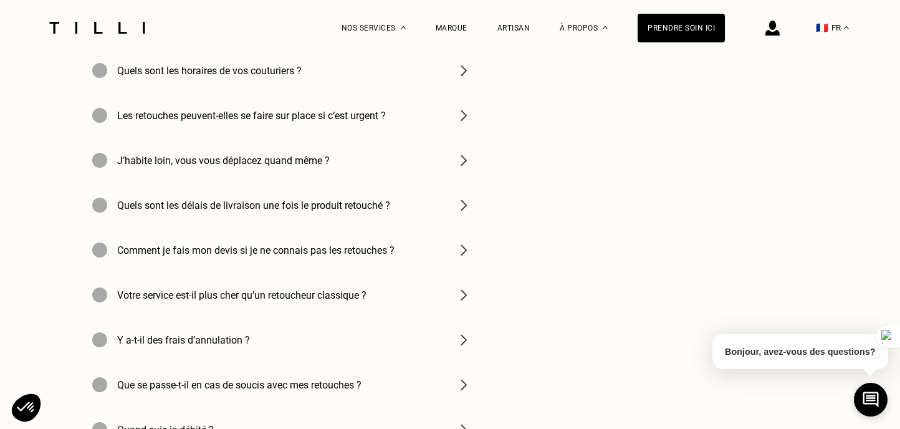
scroll to position [4192, 0]
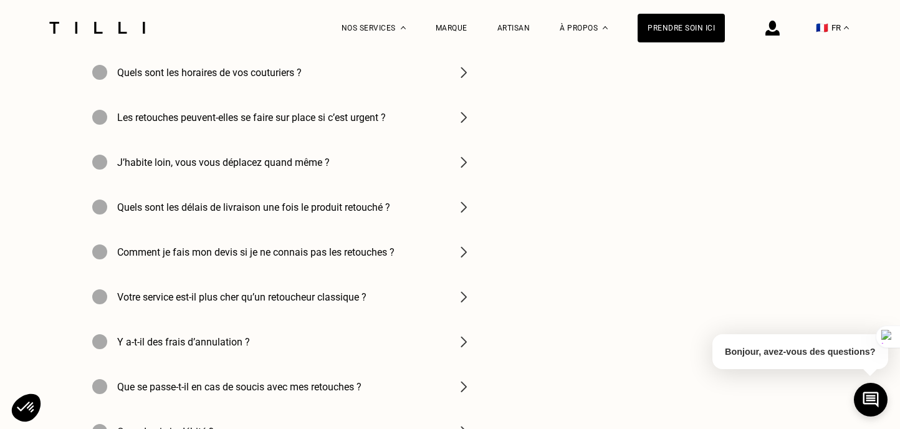
click at [295, 172] on div "J’habite loin, vous vous déplacez quand même ?" at bounding box center [281, 162] width 399 height 45
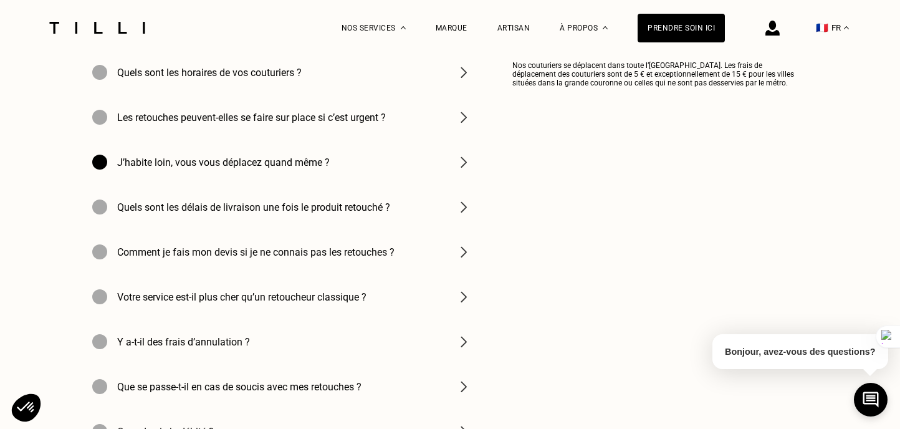
click at [292, 164] on h4 "J’habite loin, vous vous déplacez quand même ?" at bounding box center [223, 162] width 212 height 12
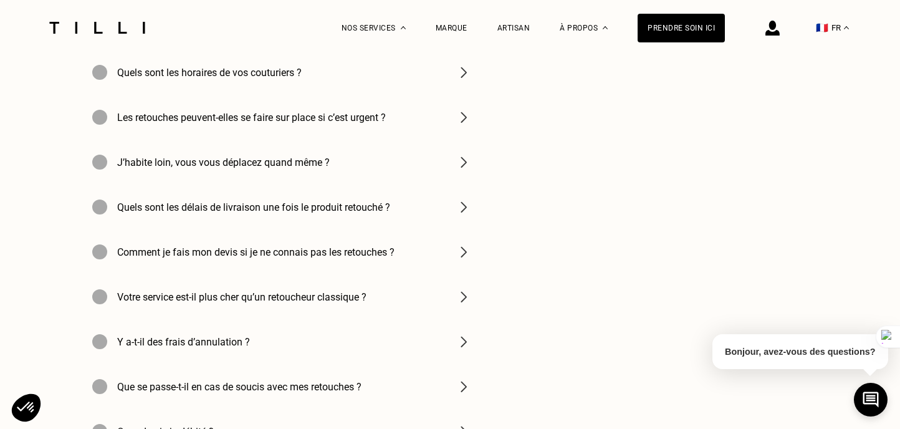
click at [292, 164] on h4 "J’habite loin, vous vous déplacez quand même ?" at bounding box center [223, 162] width 212 height 12
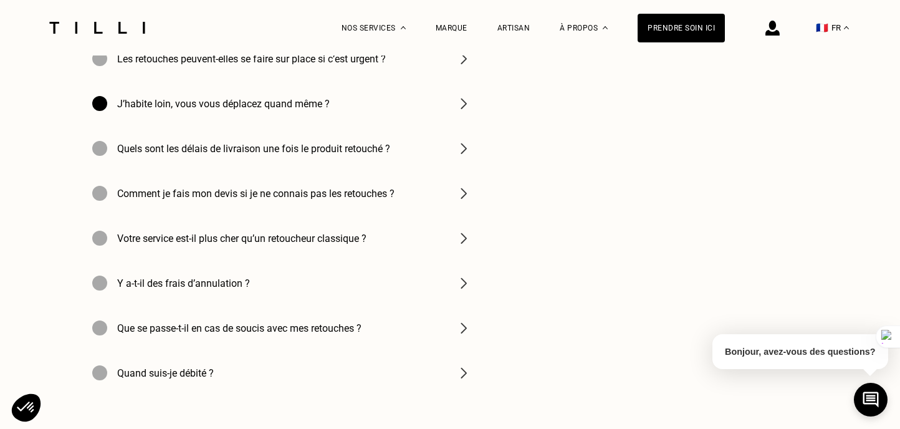
scroll to position [4252, 0]
